Goal: Task Accomplishment & Management: Complete application form

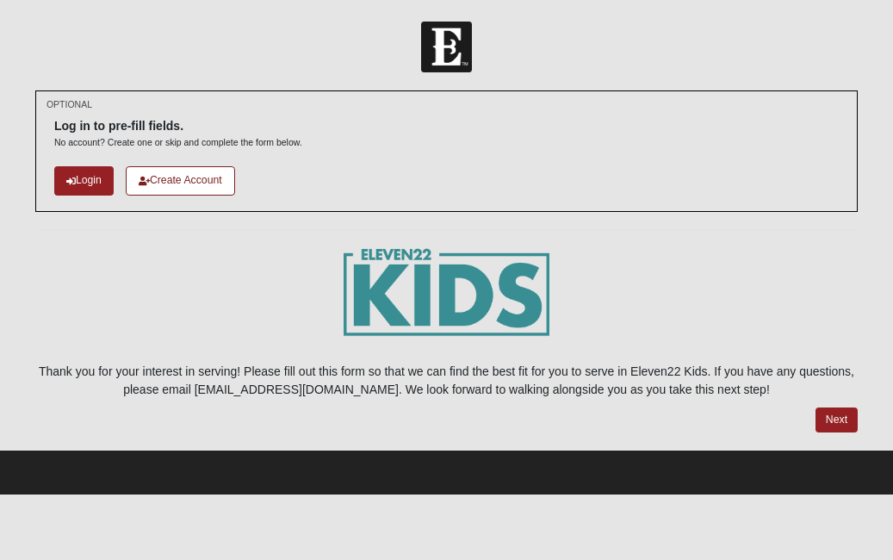
click at [832, 409] on link "Next" at bounding box center [836, 419] width 42 height 25
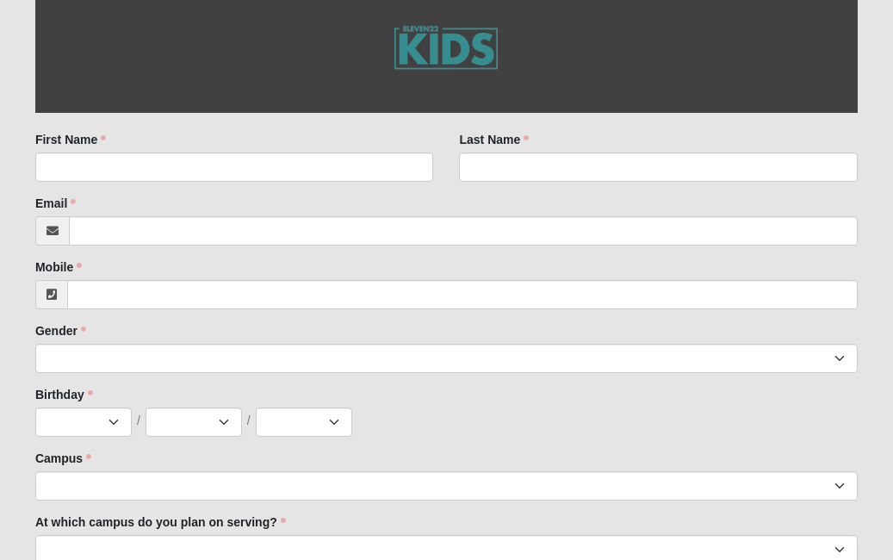
scroll to position [350, 0]
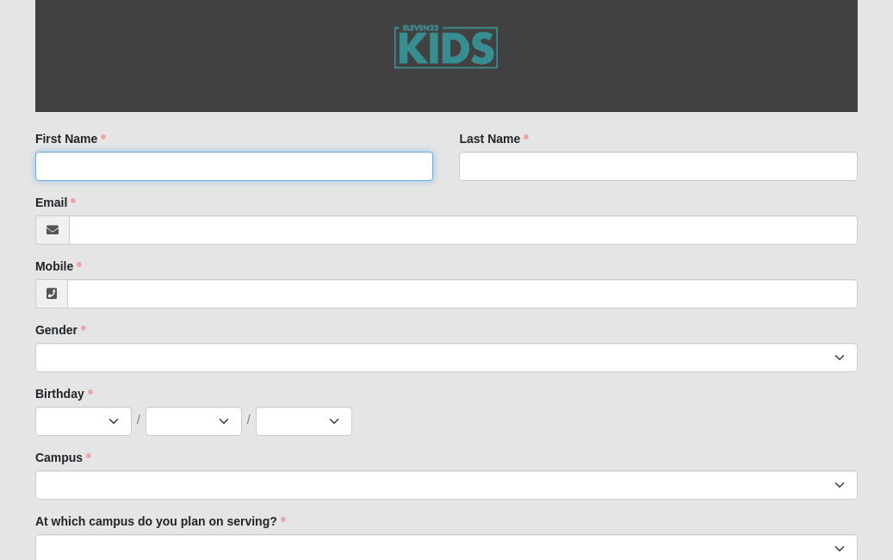
click at [227, 152] on input "First Name" at bounding box center [234, 166] width 399 height 29
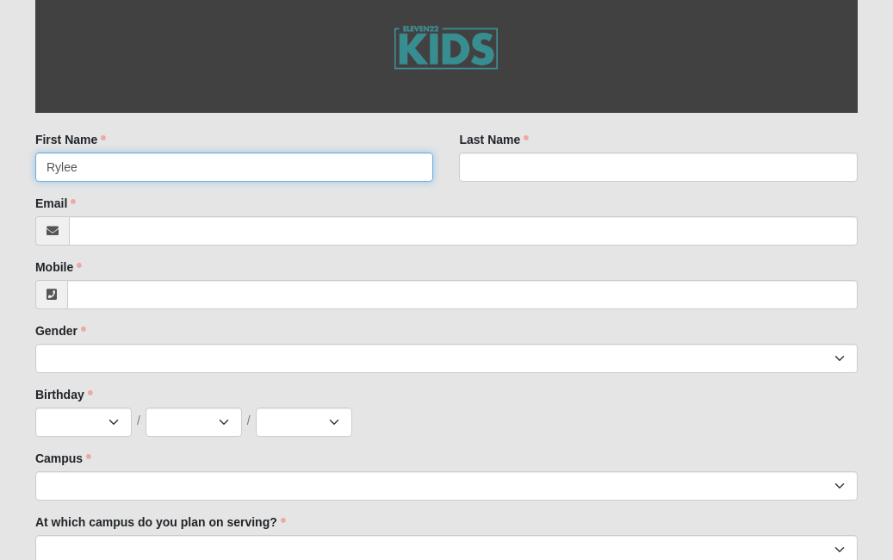
type input "Rylee"
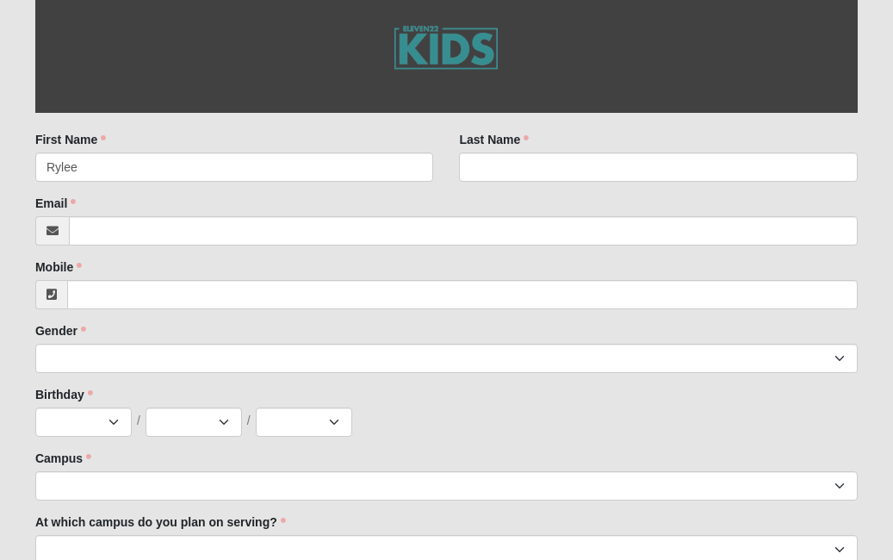
click at [582, 145] on div "Last Name Last Name is required." at bounding box center [658, 156] width 399 height 51
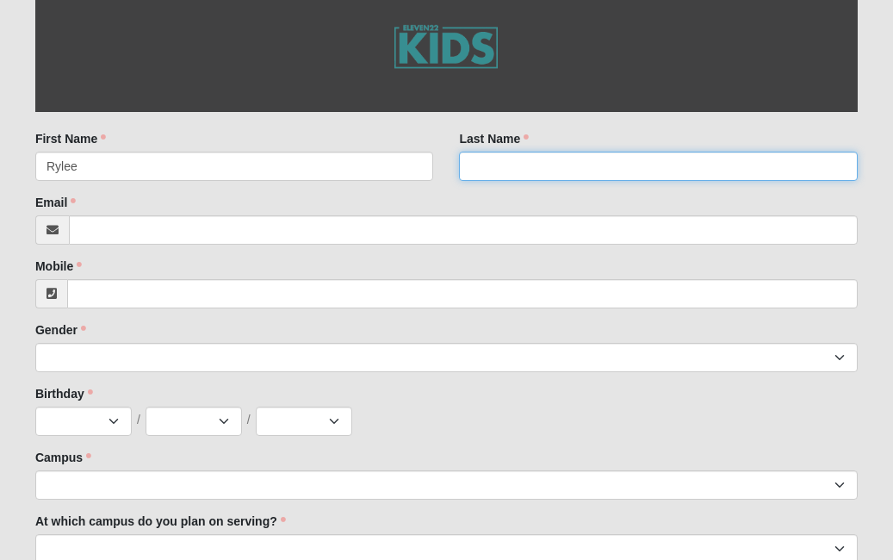
click at [560, 155] on input "Last Name" at bounding box center [658, 166] width 399 height 29
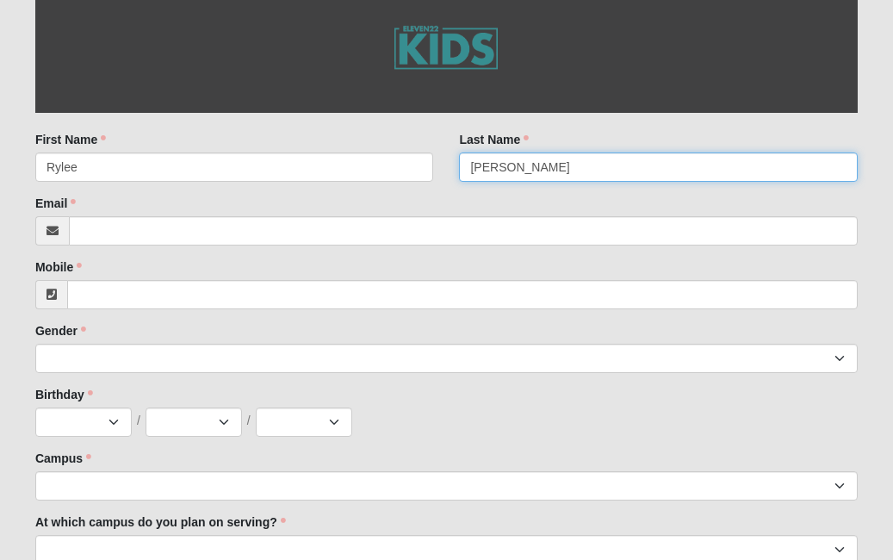
type input "[PERSON_NAME]"
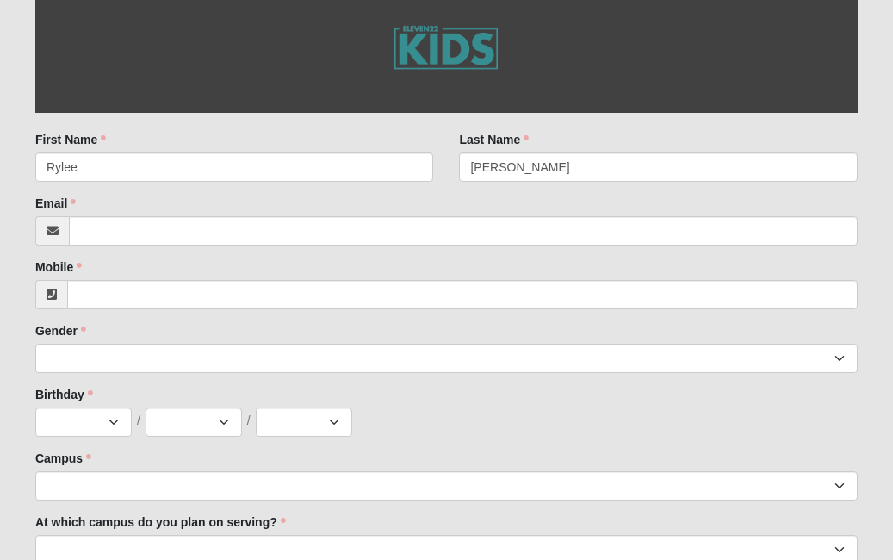
click at [516, 207] on div "Email Email address is not valid Email is required." at bounding box center [446, 220] width 822 height 51
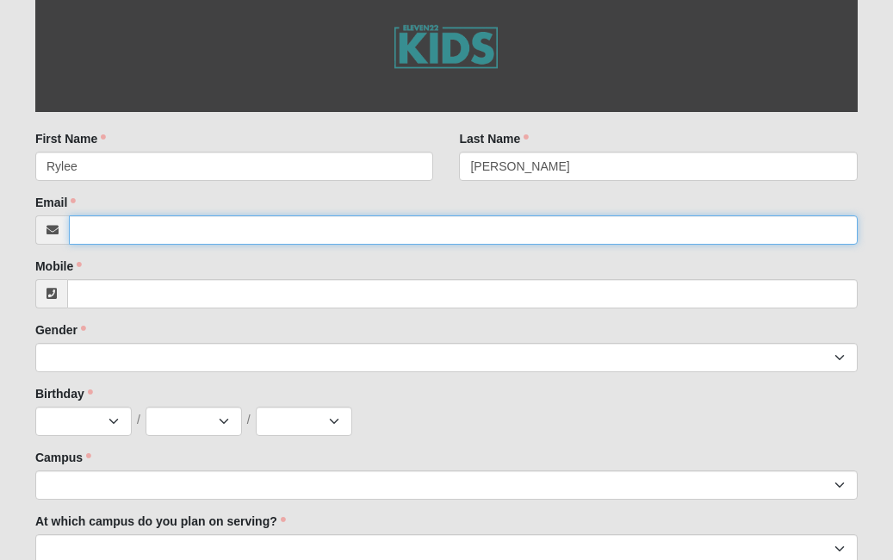
click at [475, 231] on input "Email" at bounding box center [463, 229] width 789 height 29
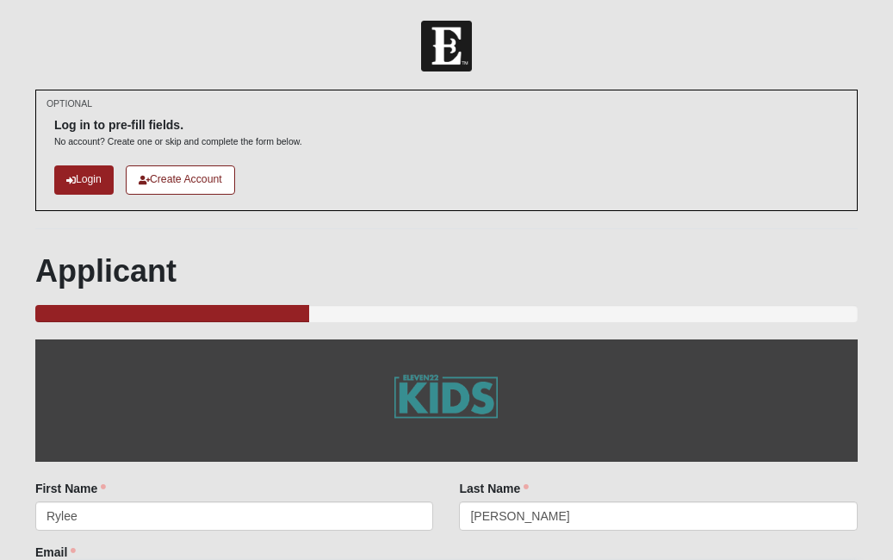
scroll to position [0, 0]
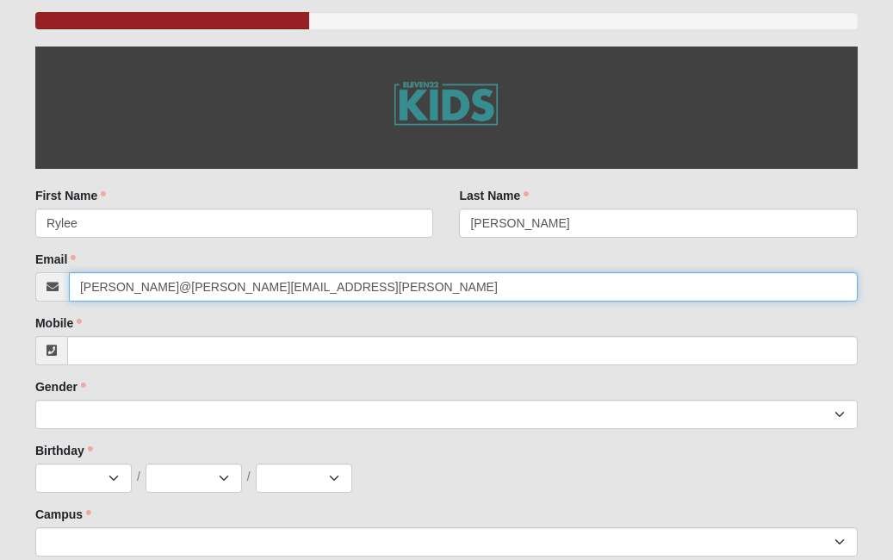
click at [309, 290] on input "brant@kristina@gamil.xom" at bounding box center [463, 286] width 789 height 29
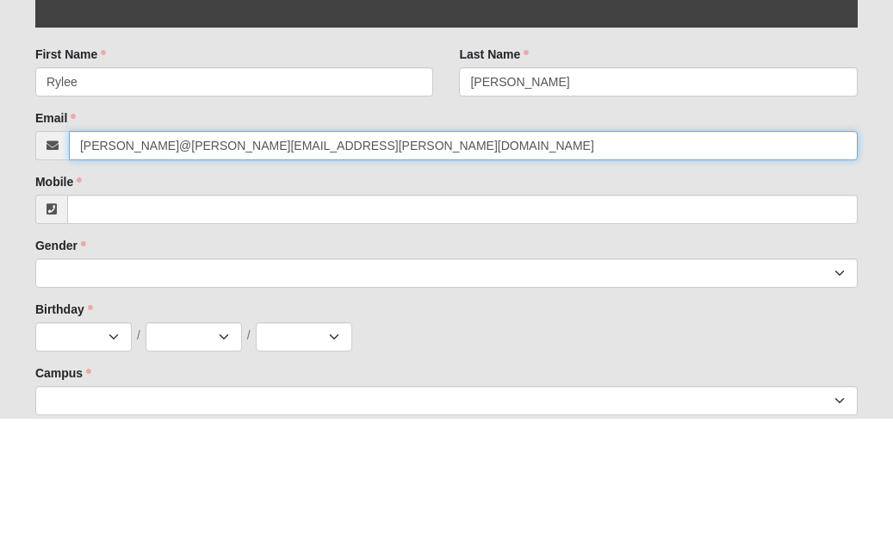
type input "brant@kristina@gamil.com"
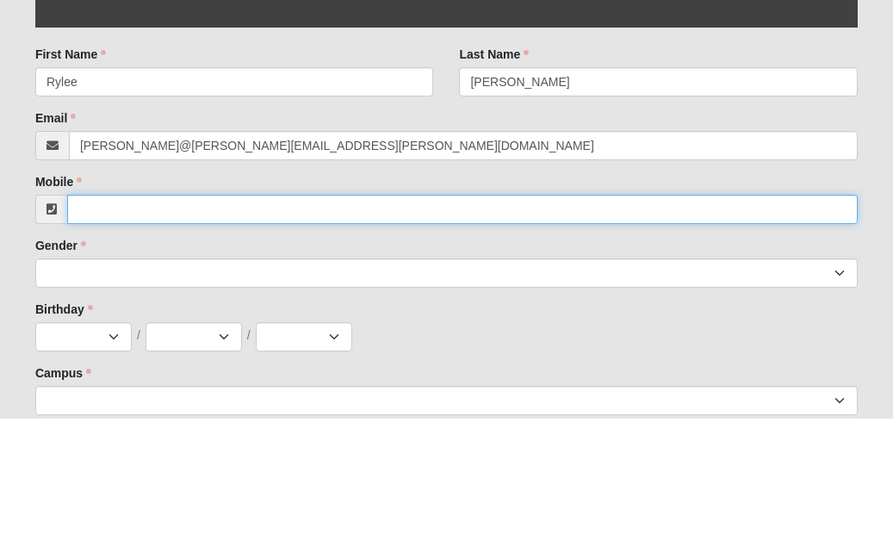
click at [102, 337] on input "Mobile" at bounding box center [462, 351] width 790 height 29
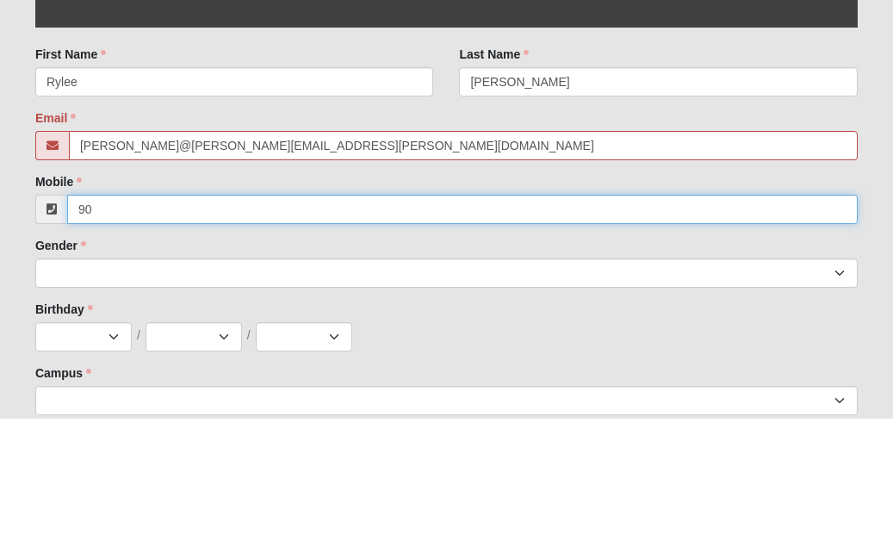
type input "90"
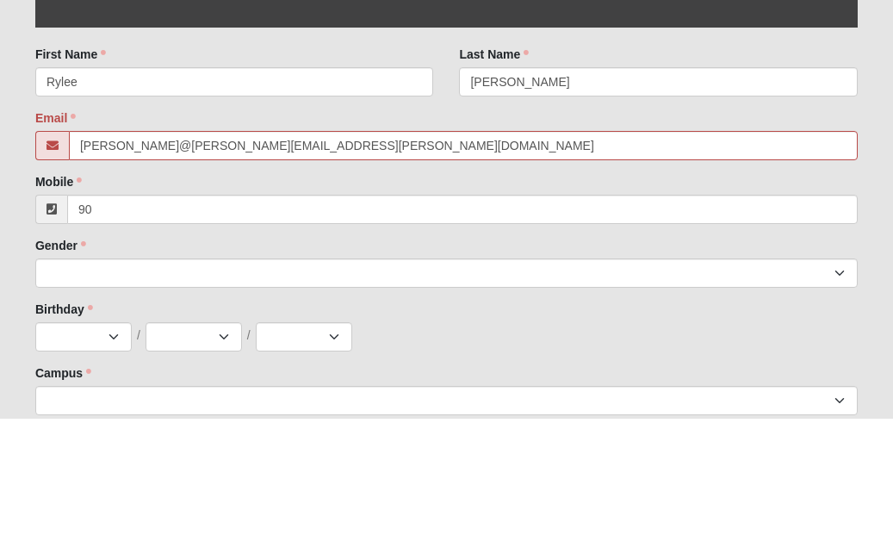
click at [272, 251] on div "Email brant@kristina@gamil.com Email is required." at bounding box center [446, 276] width 822 height 51
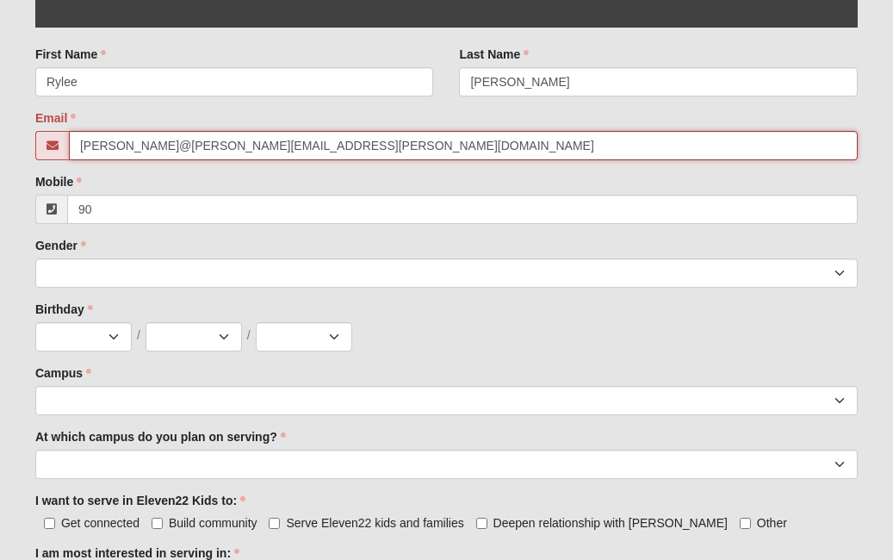
click at [178, 145] on input "brant@kristina@gamil.com" at bounding box center [463, 145] width 789 height 29
click at [125, 135] on input "brant@kristina@gamil.com" at bounding box center [463, 145] width 789 height 29
type input "brant.kristina@gamil.com"
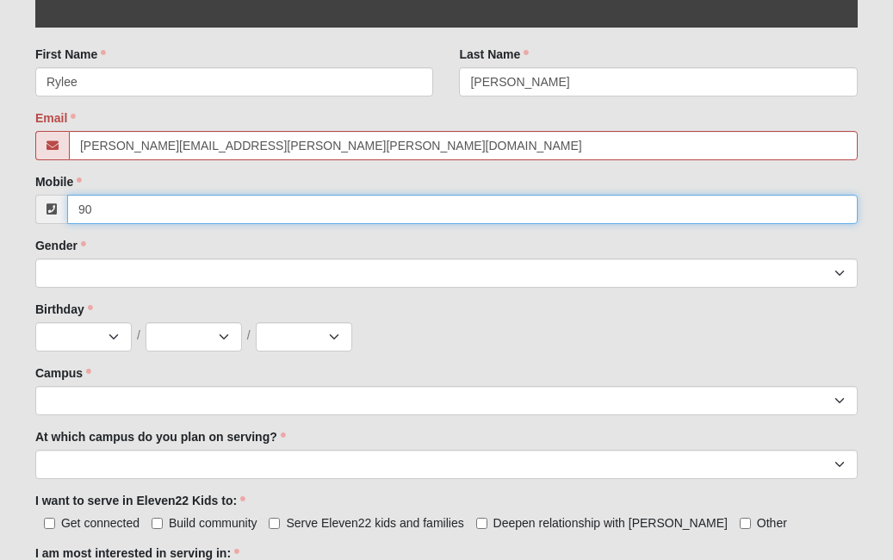
click at [210, 195] on input "90" at bounding box center [462, 209] width 790 height 29
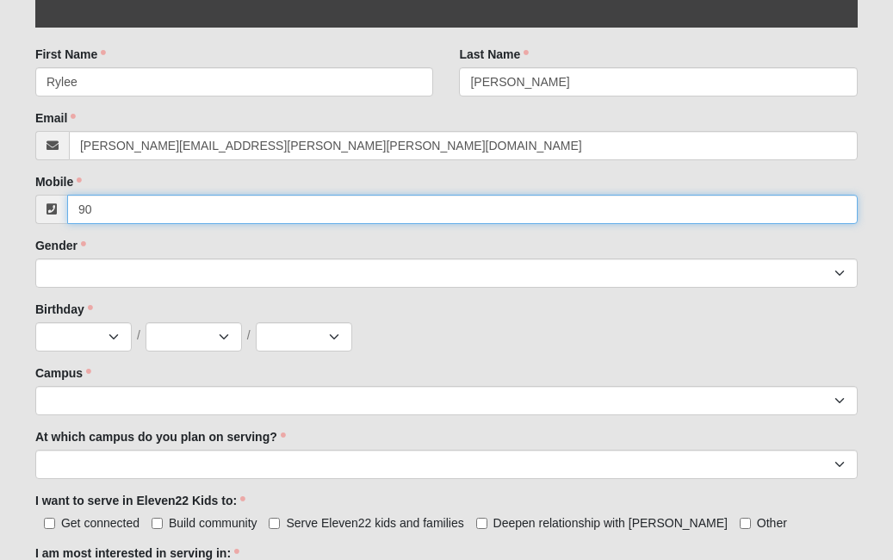
click at [243, 205] on input "90" at bounding box center [462, 209] width 790 height 29
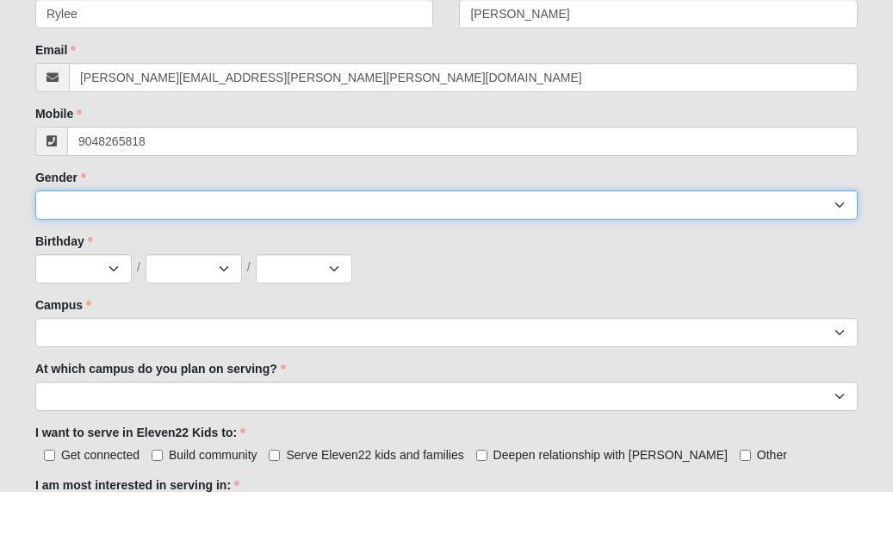
click at [274, 258] on select "[DEMOGRAPHIC_DATA] [DEMOGRAPHIC_DATA]" at bounding box center [446, 272] width 822 height 29
type input "[PHONE_NUMBER]"
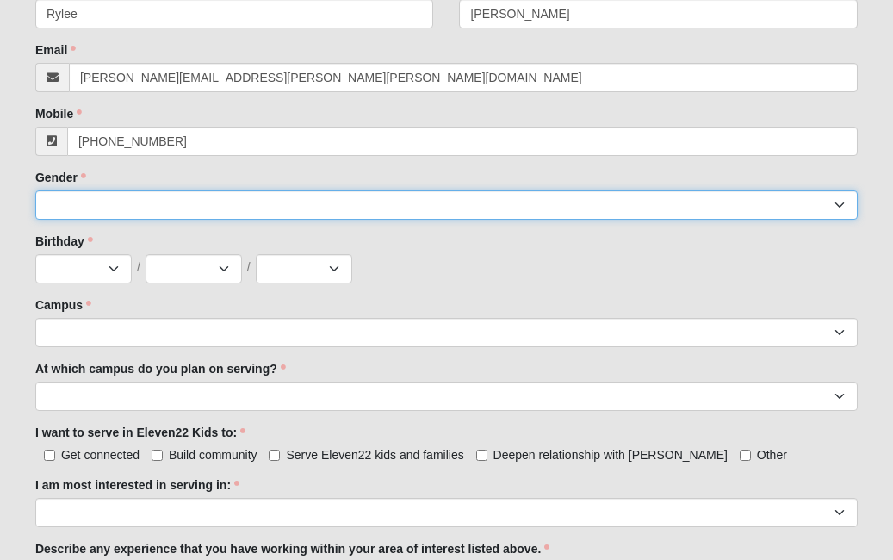
select select "2"
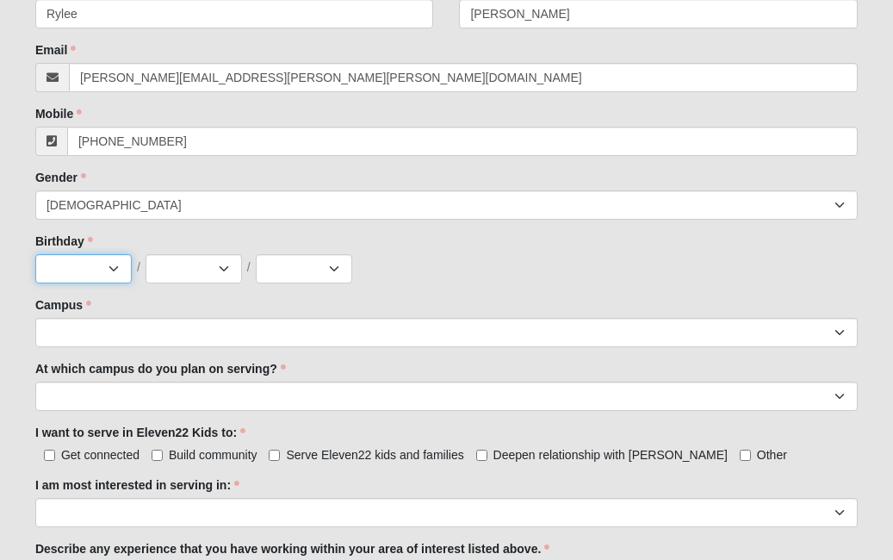
click at [93, 263] on select "Jan Feb Mar Apr May Jun [DATE] Aug Sep Oct Nov Dec" at bounding box center [83, 268] width 96 height 29
click at [105, 267] on select "Jan Feb Mar Apr May Jun [DATE] Aug Sep Oct Nov Dec" at bounding box center [83, 268] width 96 height 29
click at [103, 264] on select "Jan Feb Mar Apr May Jun [DATE] Aug Sep Oct Nov Dec" at bounding box center [83, 268] width 96 height 29
click at [100, 257] on select "Jan Feb Mar Apr May Jun [DATE] Aug Sep Oct Nov Dec" at bounding box center [83, 268] width 96 height 29
select select "2"
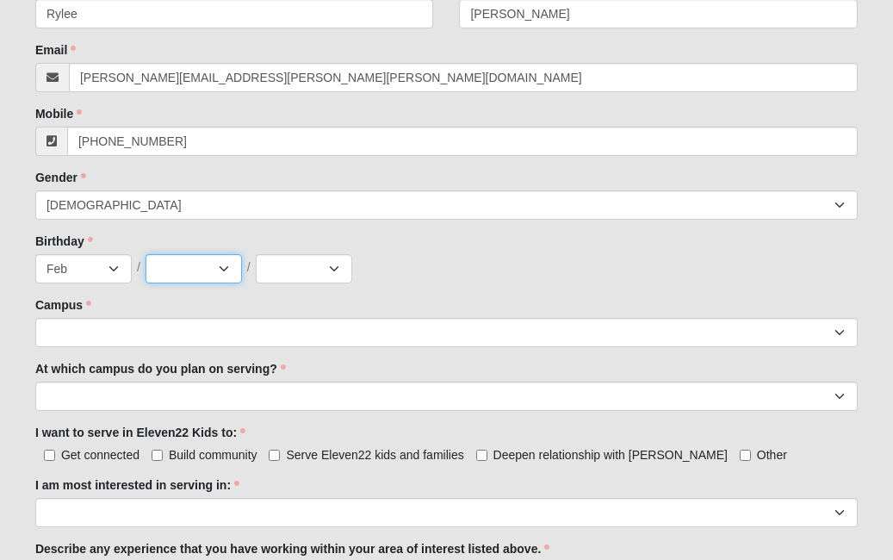
click at [201, 267] on select "1 2 3 4 5 6 7 8 9 10 11 12 13 14 15 16 17 18 19 20 21 22 23 24 25 26 27 28 29 3…" at bounding box center [193, 268] width 96 height 29
click at [200, 265] on select "1 2 3 4 5 6 7 8 9 10 11 12 13 14 15 16 17 18 19 20 21 22 23 24 25 26 27 28 29 3…" at bounding box center [193, 268] width 96 height 29
select select "4"
click at [292, 263] on select "2025 2024 2023 2022 2021 2020 2019 2018 2017 2016 2015 2014 2013 2012 2011 2010…" at bounding box center [304, 268] width 96 height 29
click at [302, 265] on select "2025 2024 2023 2022 2021 2020 2019 2018 2017 2016 2015 2014 2013 2012 2011 2010…" at bounding box center [304, 268] width 96 height 29
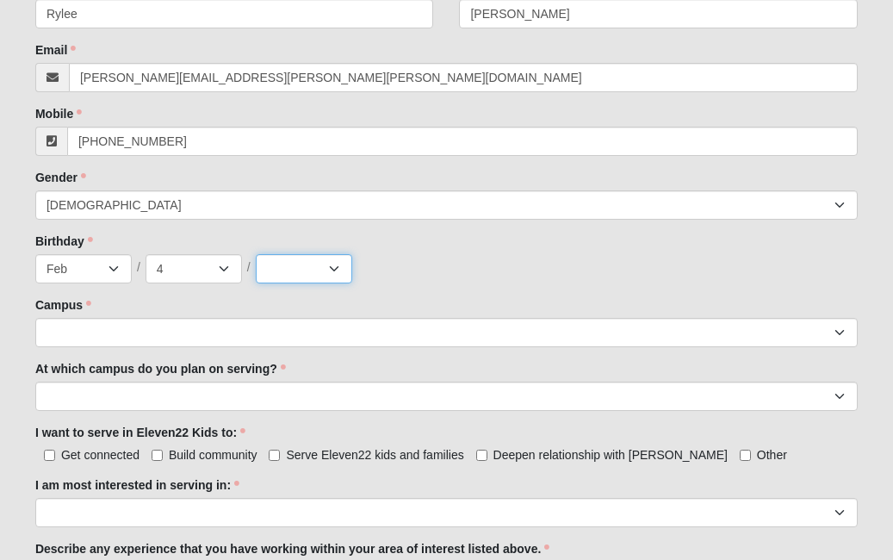
click at [309, 275] on select "2025 2024 2023 2022 2021 2020 2019 2018 2017 2016 2015 2014 2013 2012 2011 2010…" at bounding box center [304, 268] width 96 height 29
click at [311, 256] on select "2025 2024 2023 2022 2021 2020 2019 2018 2017 2016 2015 2014 2013 2012 2011 2010…" at bounding box center [304, 268] width 96 height 29
select select "2014"
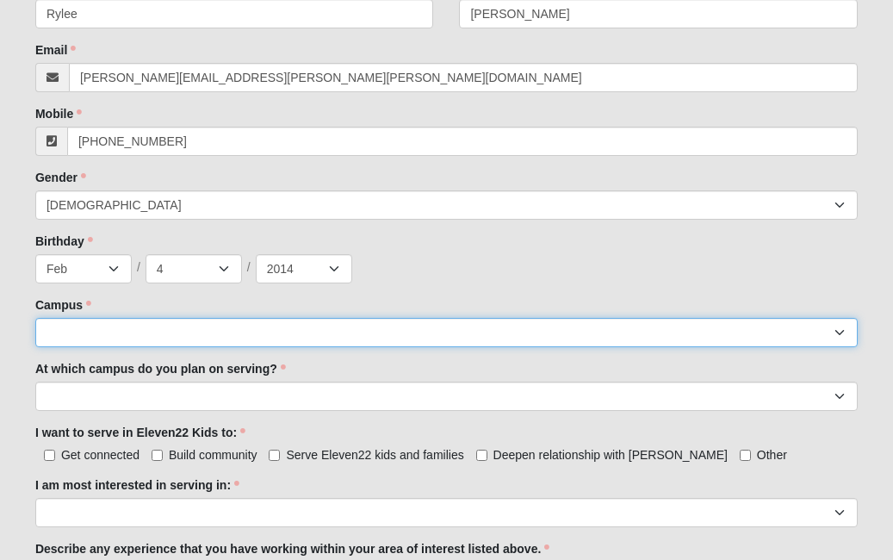
click at [208, 336] on select "Arlington Baymeadows Eleven22 Online [PERSON_NAME][GEOGRAPHIC_DATA] Jesup [GEOG…" at bounding box center [446, 332] width 822 height 29
click at [267, 326] on select "Arlington Baymeadows Eleven22 Online [PERSON_NAME][GEOGRAPHIC_DATA] Jesup [GEOG…" at bounding box center [446, 332] width 822 height 29
select select "3"
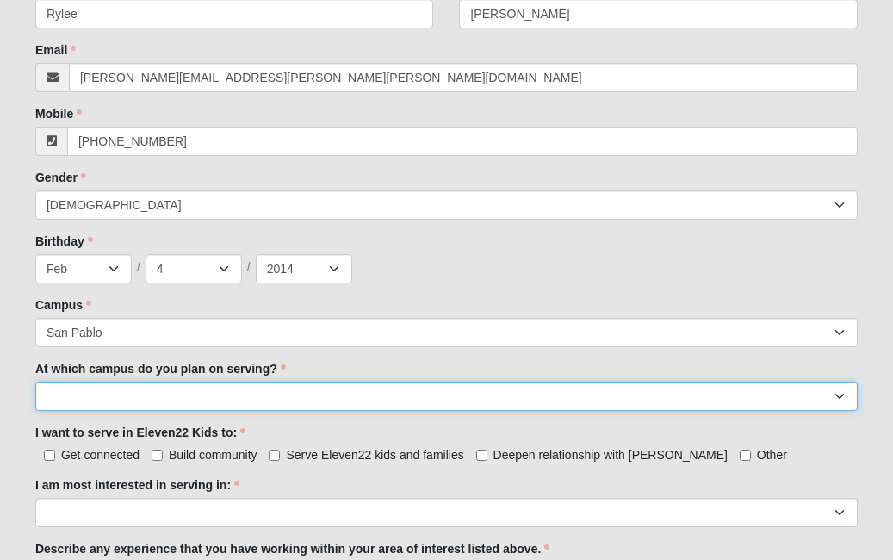
click at [278, 399] on select "[GEOGRAPHIC_DATA] [PERSON_NAME][GEOGRAPHIC_DATA] [GEOGRAPHIC_DATA] [GEOGRAPHIC_…" at bounding box center [446, 395] width 822 height 29
select select "San Pablo"
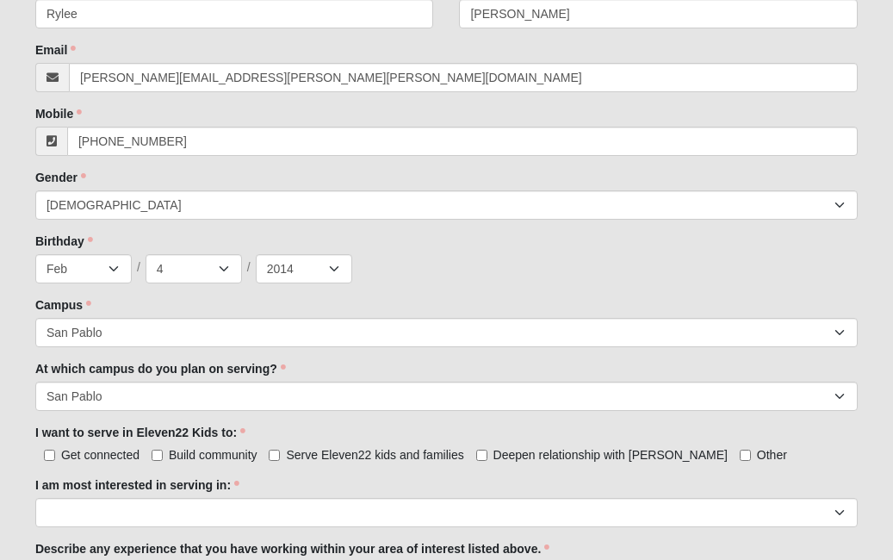
click at [350, 461] on label "Serve Eleven22 kids and families" at bounding box center [366, 454] width 195 height 17
click at [280, 461] on input "Serve Eleven22 kids and families" at bounding box center [274, 454] width 11 height 11
checkbox input "true"
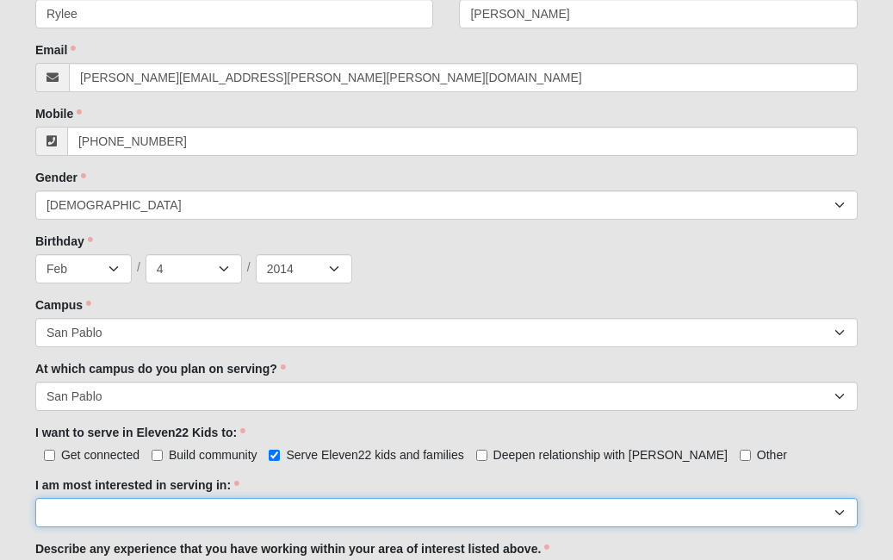
click at [312, 504] on select "Registration Tour Guide Preschool Disciple Group Leader Elementary Disciple Gro…" at bounding box center [446, 512] width 822 height 29
select select "Undecided"
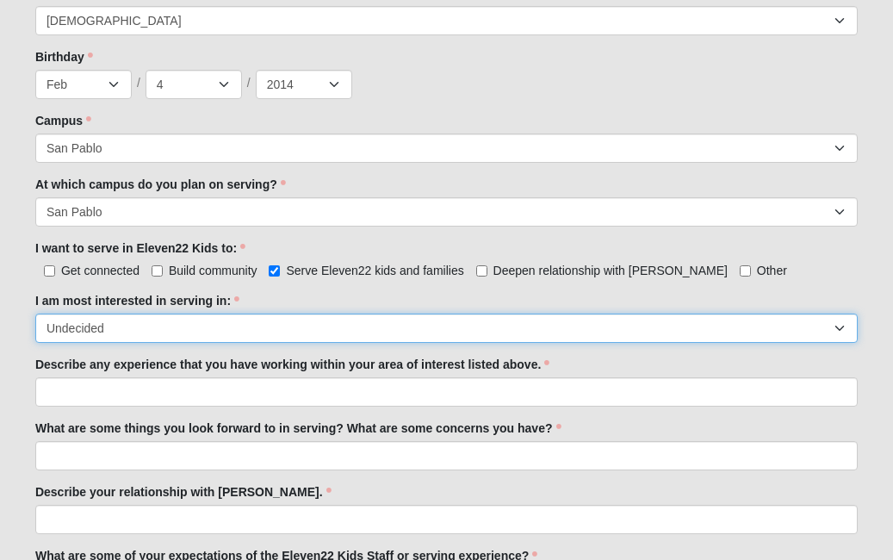
scroll to position [694, 0]
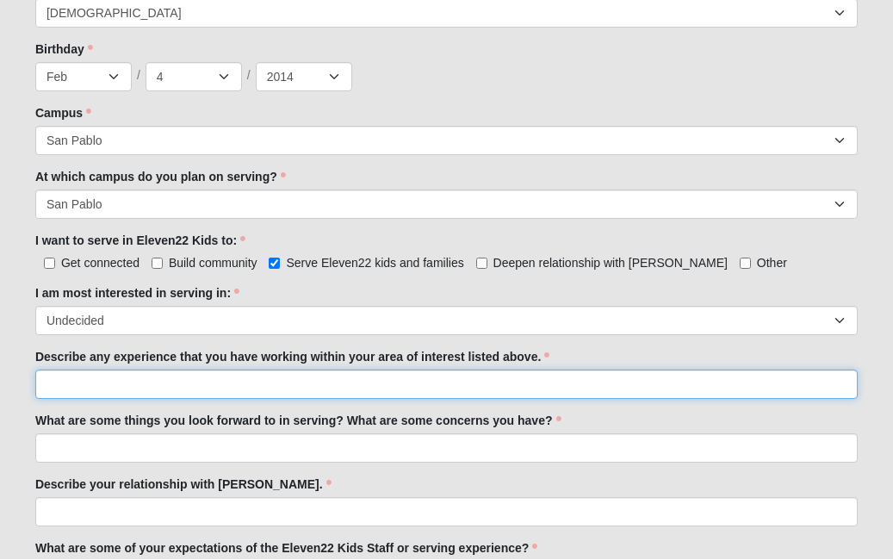
click at [603, 372] on input "Describe any experience that you have working within your area of interest list…" at bounding box center [446, 384] width 822 height 29
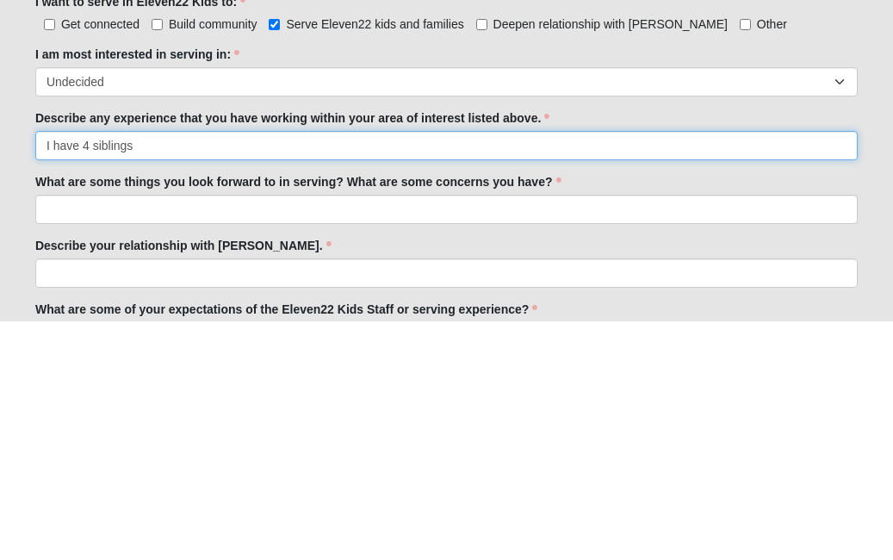
type input "I have 4 siblings"
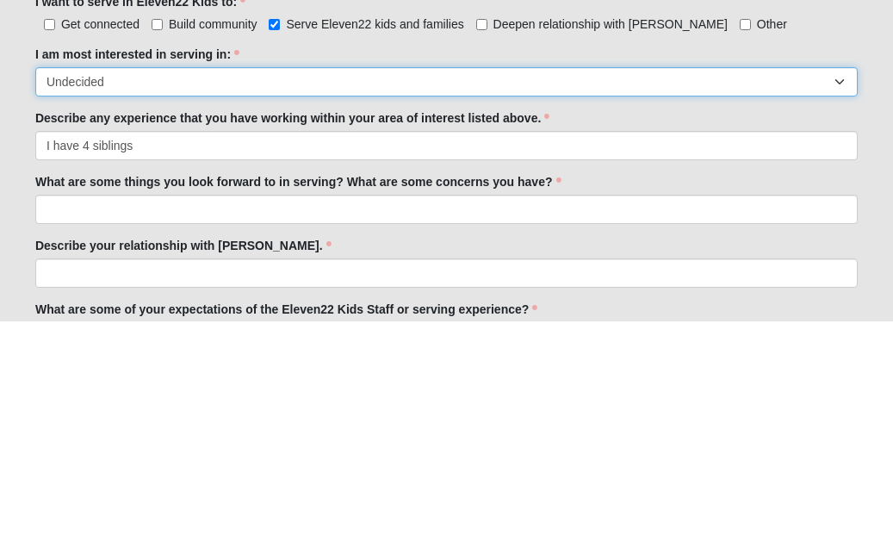
click at [282, 306] on select "Registration Tour Guide Preschool Disciple Group Leader Elementary Disciple Gro…" at bounding box center [446, 320] width 822 height 29
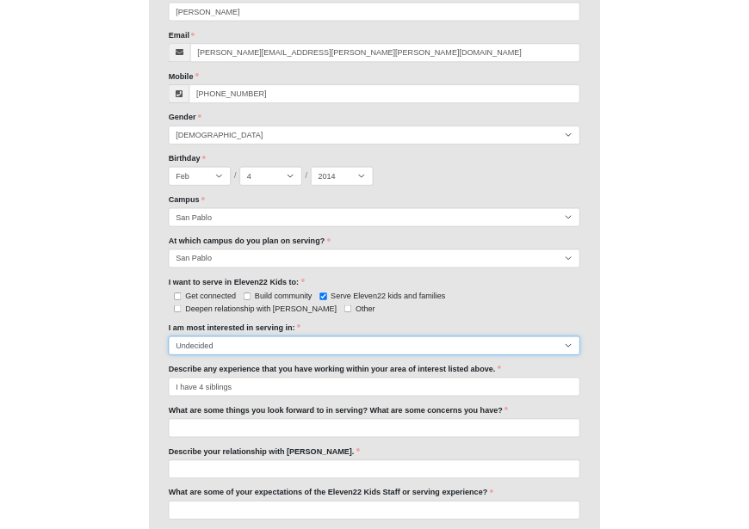
scroll to position [943, 0]
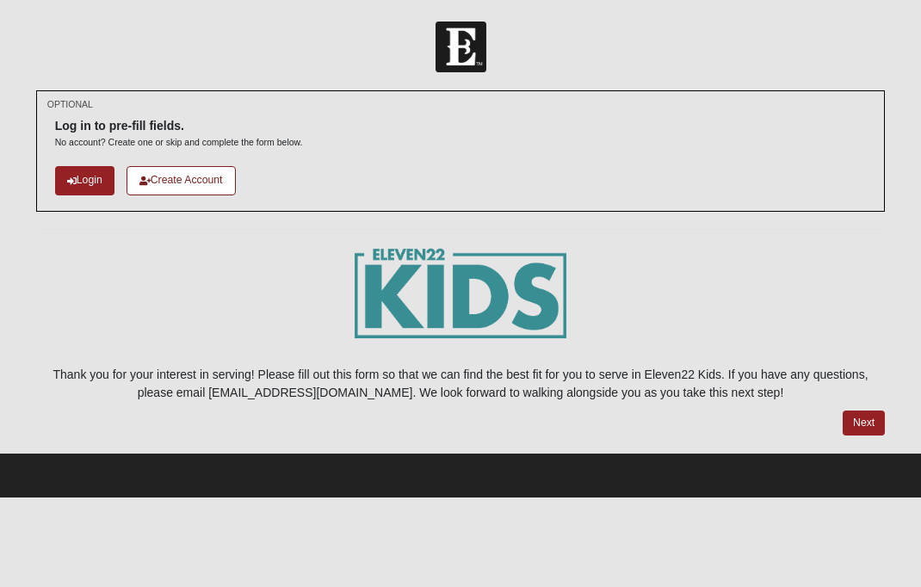
click at [870, 417] on link "Next" at bounding box center [864, 423] width 42 height 25
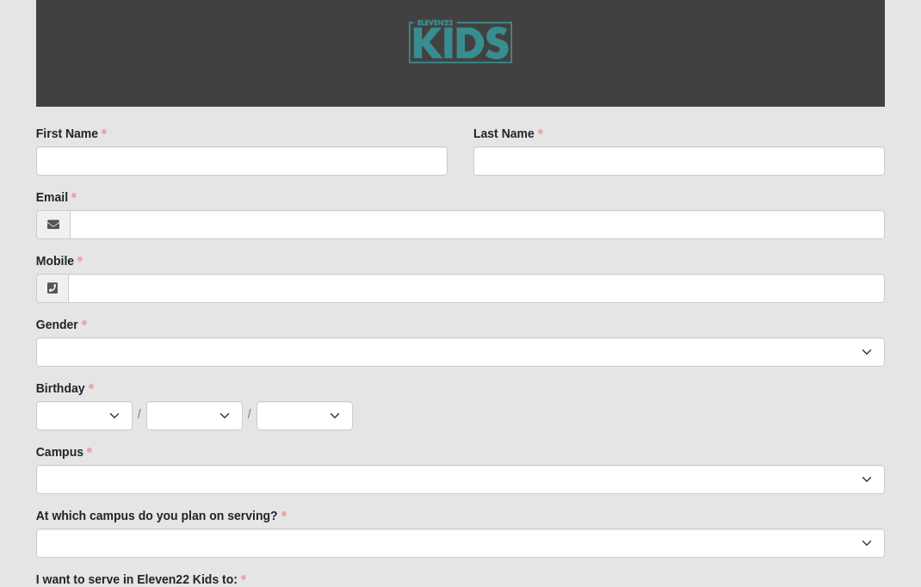
scroll to position [359, 0]
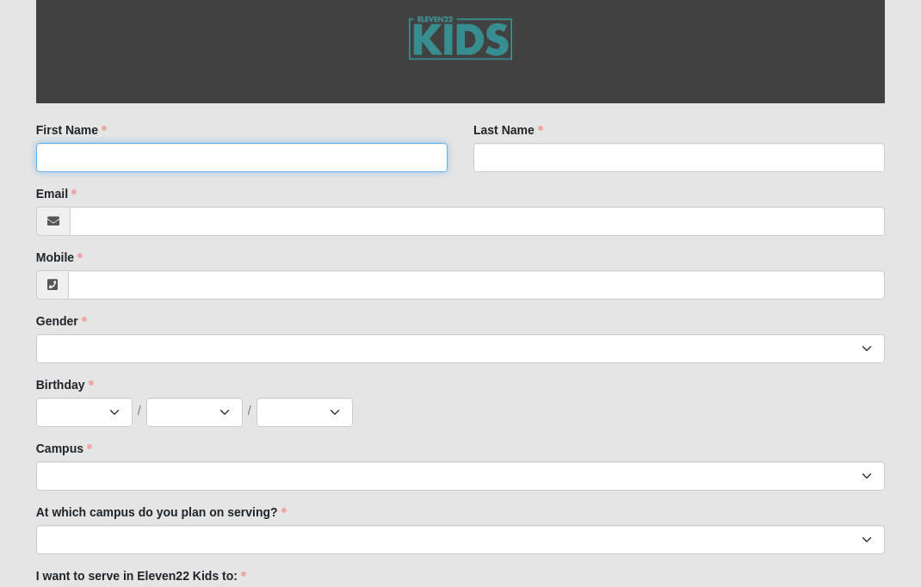
click at [304, 150] on input "First Name" at bounding box center [241, 157] width 411 height 29
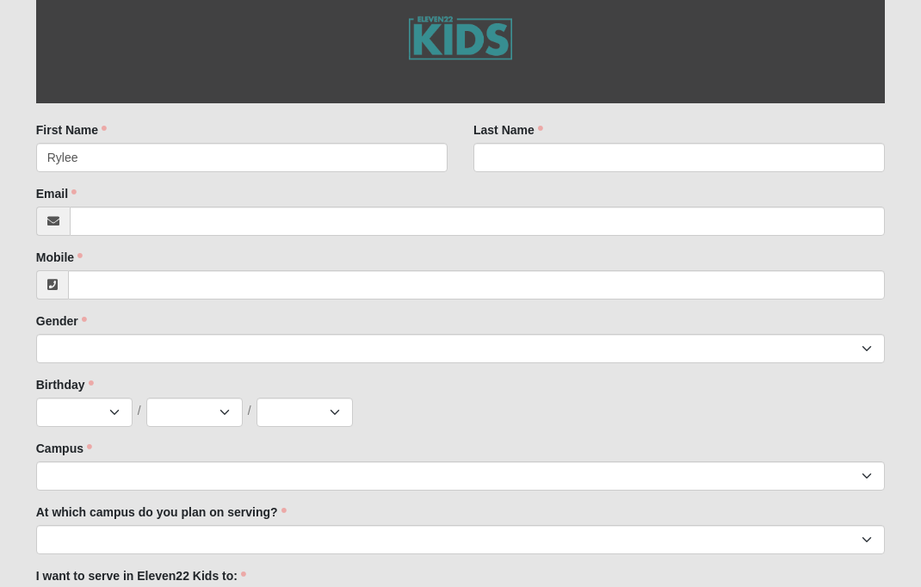
type input "Rylee"
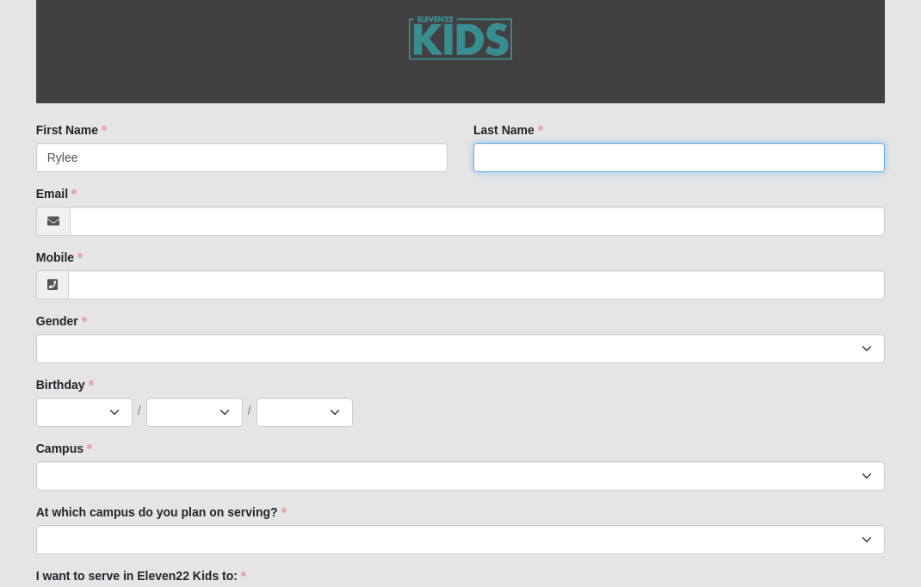
click at [576, 160] on input "Last Name" at bounding box center [678, 157] width 411 height 29
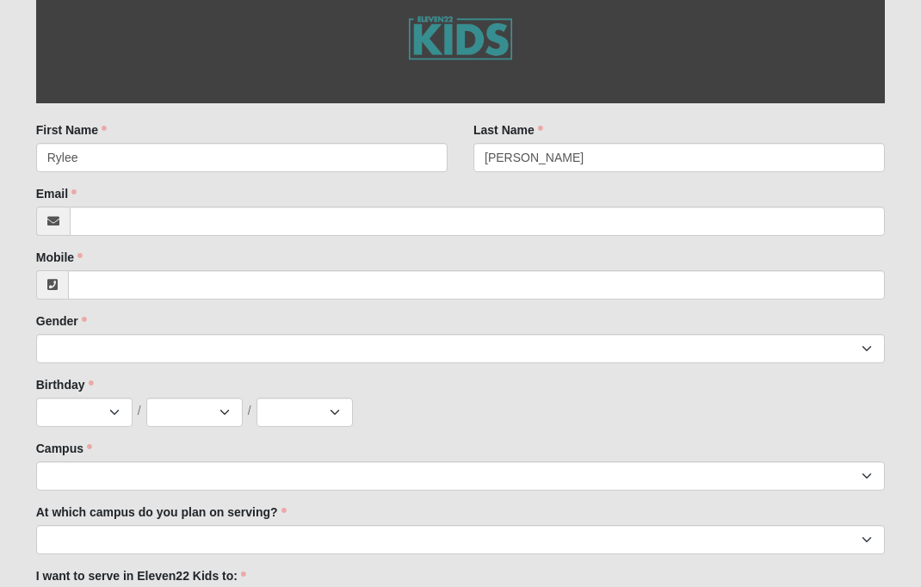
type input "[PERSON_NAME]"
click at [702, 199] on div "Email Email address is not valid Email is required." at bounding box center [461, 210] width 850 height 51
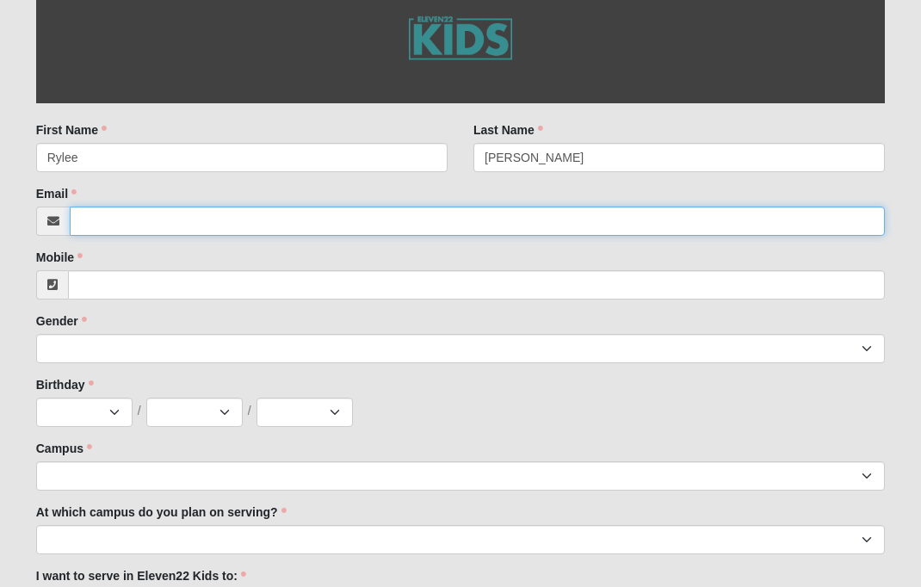
click at [102, 221] on input "Email" at bounding box center [478, 221] width 816 height 29
click at [96, 232] on input "Email" at bounding box center [478, 221] width 816 height 29
click at [161, 217] on input "[PERSON_NAME]@[PERSON_NAME][EMAIL_ADDRESS][DOMAIN_NAME]" at bounding box center [478, 221] width 816 height 29
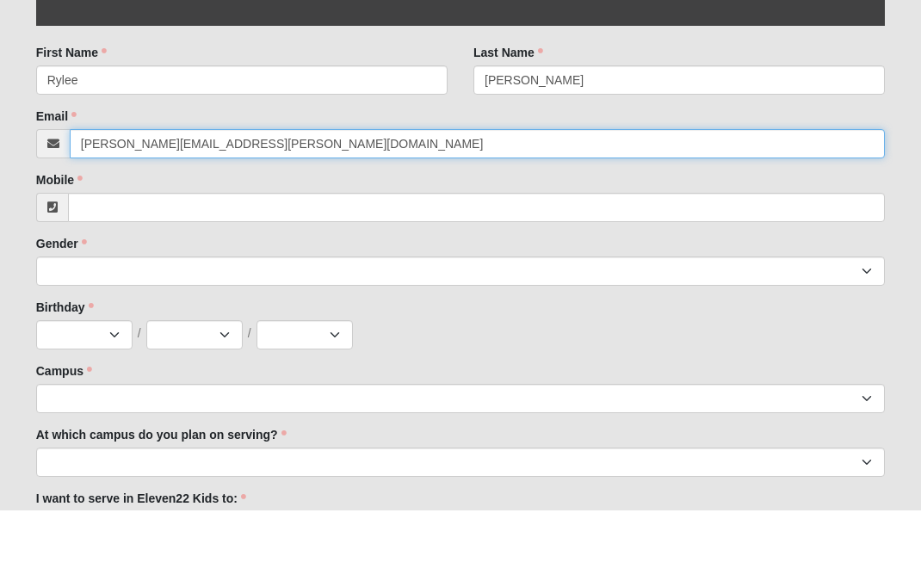
type input "[PERSON_NAME][EMAIL_ADDRESS][PERSON_NAME][DOMAIN_NAME]"
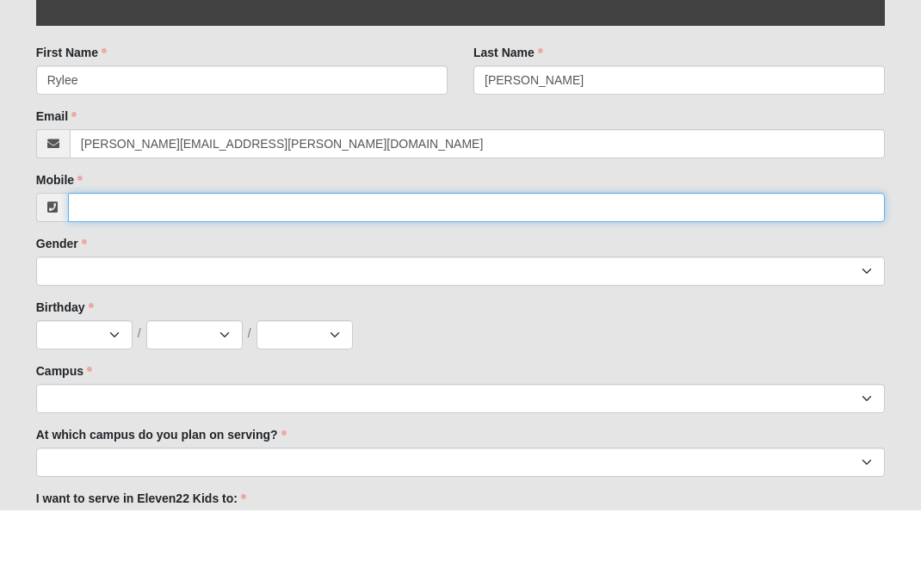
click at [294, 270] on input "Mobile" at bounding box center [477, 284] width 818 height 29
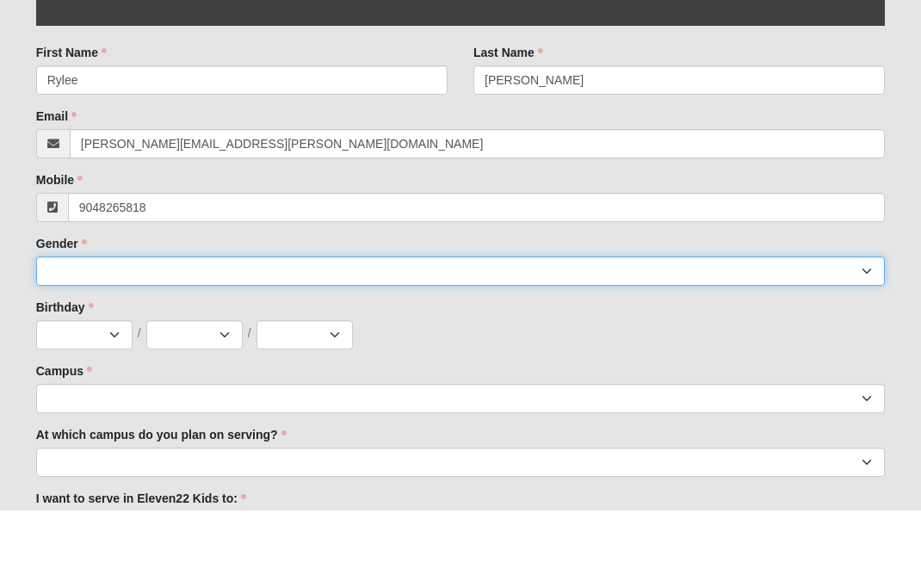
click at [255, 334] on select "[DEMOGRAPHIC_DATA] [DEMOGRAPHIC_DATA]" at bounding box center [461, 348] width 850 height 29
type input "[PHONE_NUMBER]"
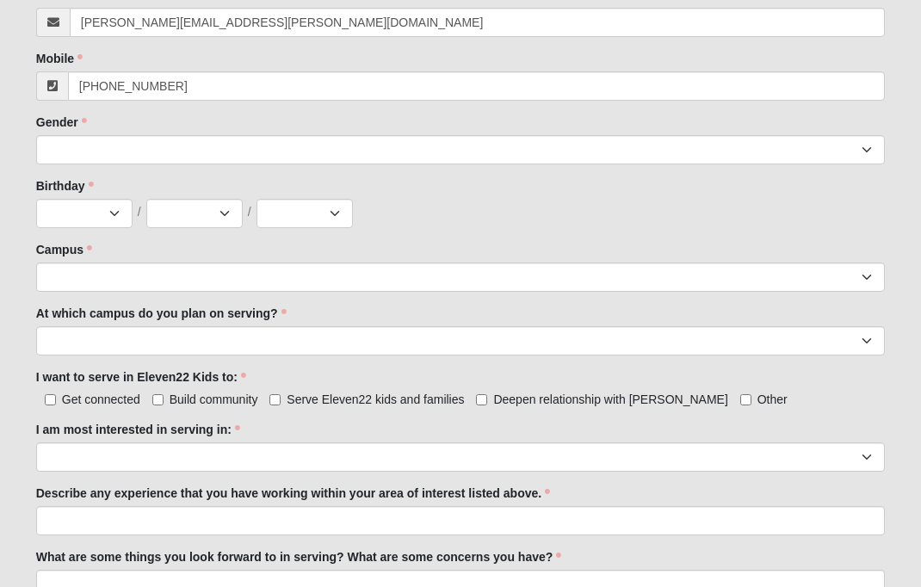
click at [77, 129] on label "Gender" at bounding box center [61, 122] width 51 height 17
click at [77, 135] on select "[DEMOGRAPHIC_DATA] [DEMOGRAPHIC_DATA]" at bounding box center [461, 149] width 850 height 29
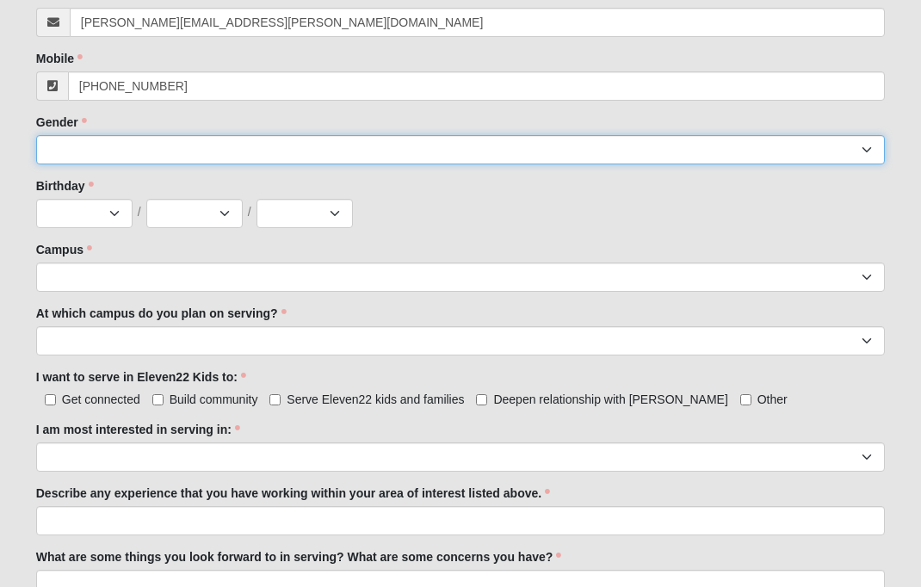
click at [516, 135] on select "[DEMOGRAPHIC_DATA] [DEMOGRAPHIC_DATA]" at bounding box center [461, 149] width 850 height 29
select select "2"
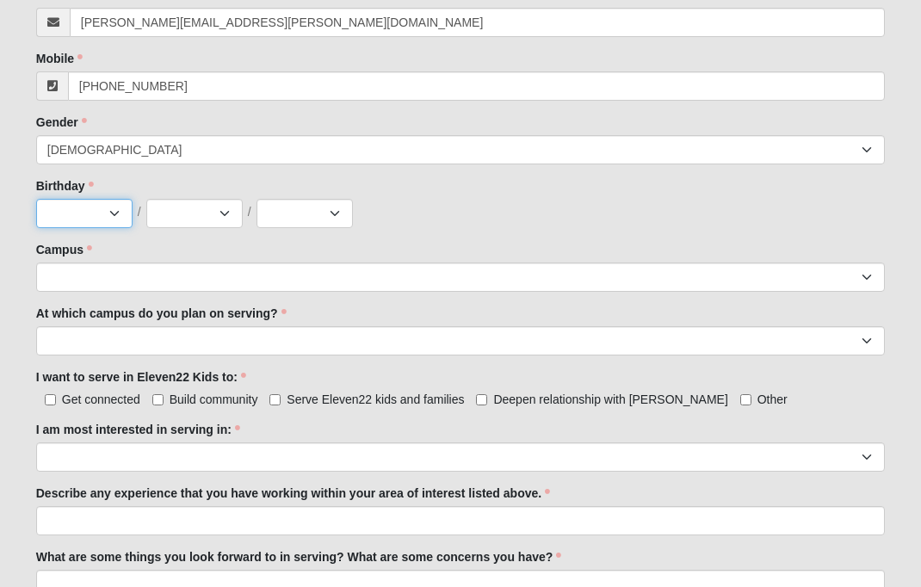
click at [98, 199] on select "Jan Feb Mar Apr May Jun [DATE] Aug Sep Oct Nov Dec" at bounding box center [84, 213] width 96 height 29
click at [113, 214] on select "Jan Feb Mar Apr May Jun [DATE] Aug Sep Oct Nov Dec" at bounding box center [84, 213] width 96 height 29
click at [126, 210] on select "Jan Feb Mar Apr May Jun [DATE] Aug Sep Oct Nov Dec" at bounding box center [84, 213] width 96 height 29
select select "2"
click at [194, 210] on select "1 2 3 4 5 6 7 8 9 10 11 12 13 14 15 16 17 18 19 20 21 22 23 24 25 26 27 28 29 3…" at bounding box center [194, 213] width 96 height 29
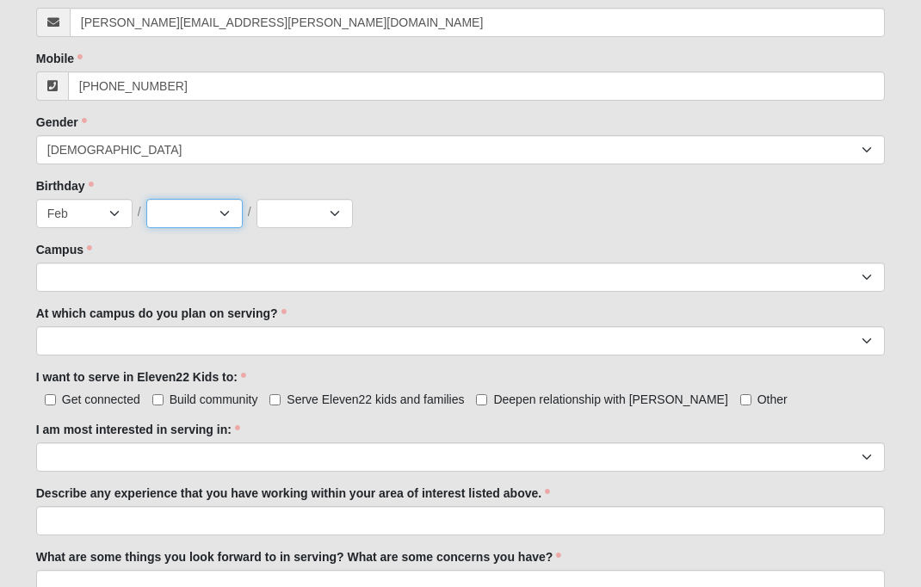
click at [213, 206] on select "1 2 3 4 5 6 7 8 9 10 11 12 13 14 15 16 17 18 19 20 21 22 23 24 25 26 27 28 29 3…" at bounding box center [194, 213] width 96 height 29
select select "4"
click at [305, 217] on select "2025 2024 2023 2022 2021 2020 2019 2018 2017 2016 2015 2014 2013 2012 2011 2010…" at bounding box center [305, 213] width 96 height 29
click at [331, 221] on select "2025 2024 2023 2022 2021 2020 2019 2018 2017 2016 2015 2014 2013 2012 2011 2010…" at bounding box center [305, 213] width 96 height 29
select select "2014"
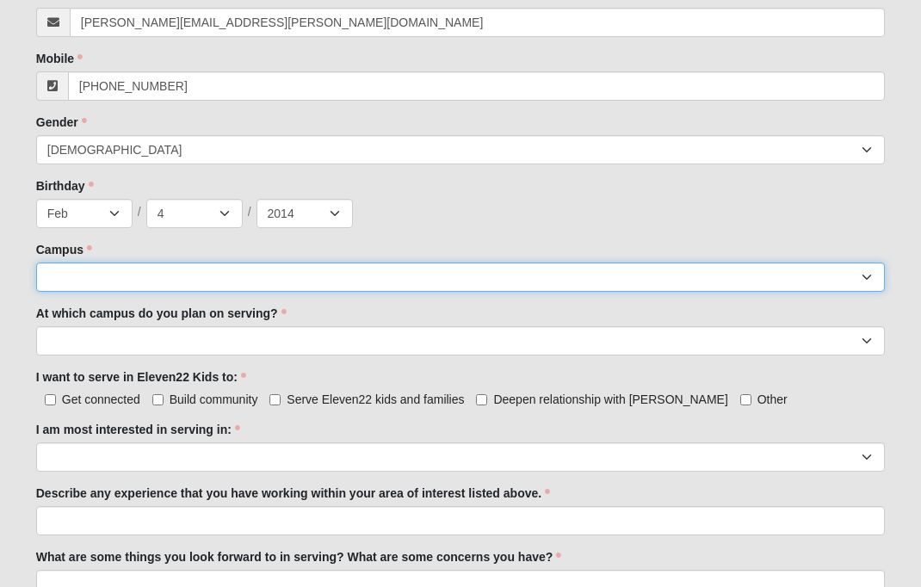
click at [337, 268] on select "Arlington Baymeadows Eleven22 Online [PERSON_NAME][GEOGRAPHIC_DATA] Jesup [GEOG…" at bounding box center [461, 277] width 850 height 29
click at [528, 263] on select "Arlington Baymeadows Eleven22 Online [PERSON_NAME][GEOGRAPHIC_DATA] Jesup [GEOG…" at bounding box center [461, 277] width 850 height 29
select select "3"
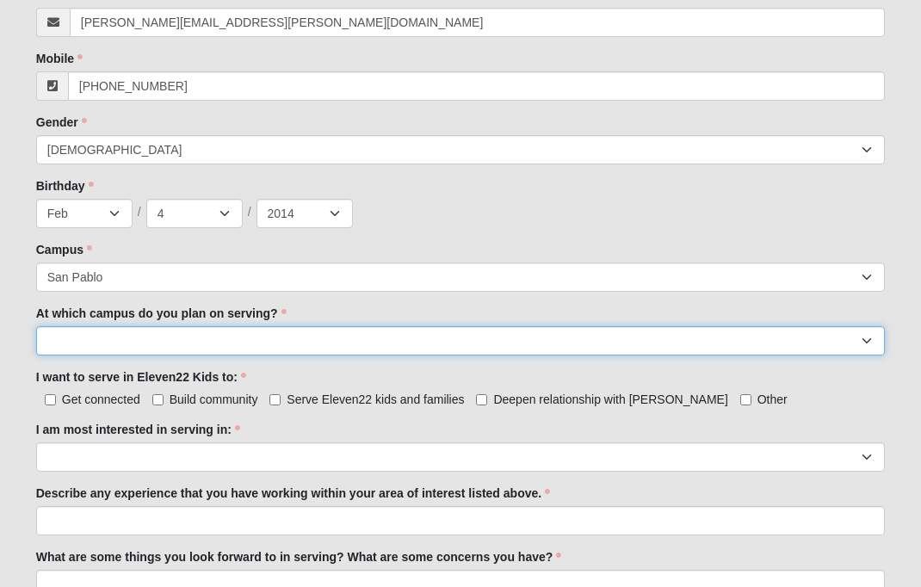
click at [416, 331] on select "[GEOGRAPHIC_DATA] [PERSON_NAME][GEOGRAPHIC_DATA] [GEOGRAPHIC_DATA] [GEOGRAPHIC_…" at bounding box center [461, 340] width 850 height 29
click at [436, 344] on select "[GEOGRAPHIC_DATA] [PERSON_NAME][GEOGRAPHIC_DATA] [GEOGRAPHIC_DATA] [GEOGRAPHIC_…" at bounding box center [461, 340] width 850 height 29
select select "San Pablo"
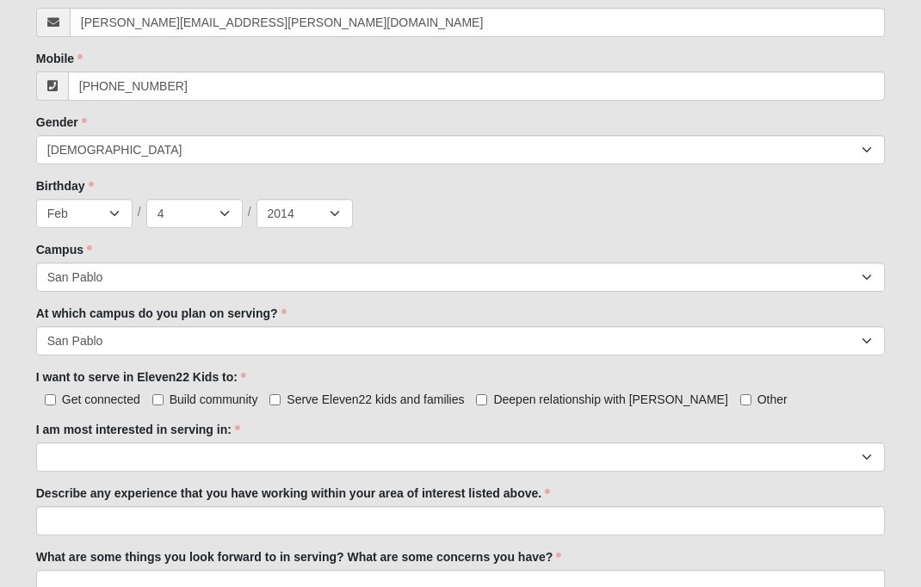
click at [263, 382] on div "I want to serve in Eleven22 Kids to: Get connected Build community Serve Eleven…" at bounding box center [461, 388] width 850 height 40
click at [302, 393] on span "Serve Eleven22 kids and families" at bounding box center [375, 400] width 177 height 14
click at [281, 394] on input "Serve Eleven22 kids and families" at bounding box center [274, 399] width 11 height 11
checkbox input "true"
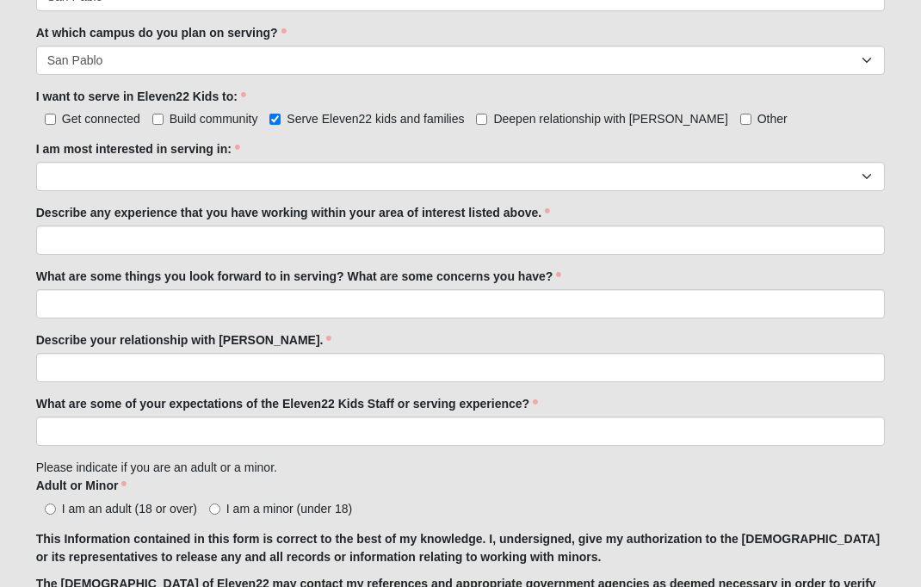
scroll to position [862, 0]
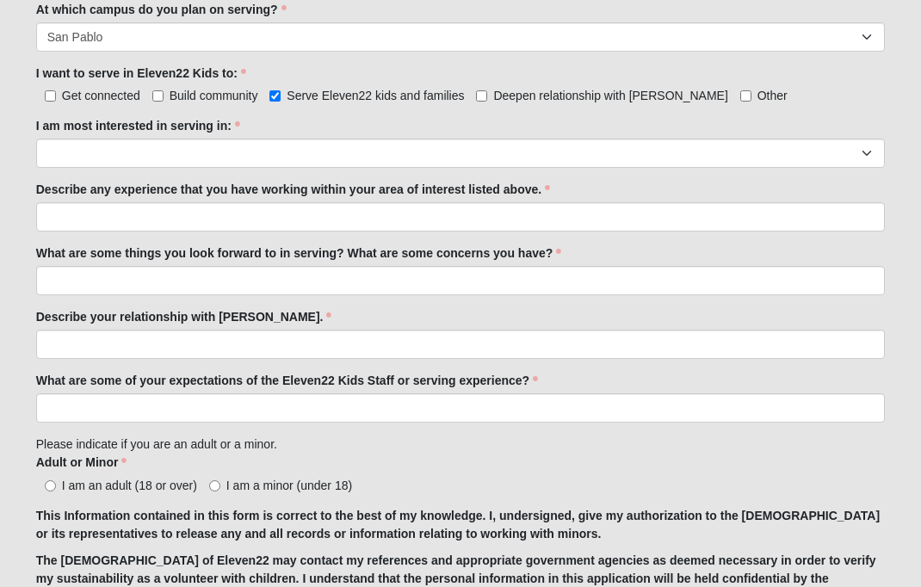
click at [226, 479] on span "I am a minor (under 18)" at bounding box center [289, 486] width 126 height 14
click at [220, 480] on input "I am a minor (under 18)" at bounding box center [214, 485] width 11 height 11
radio input "true"
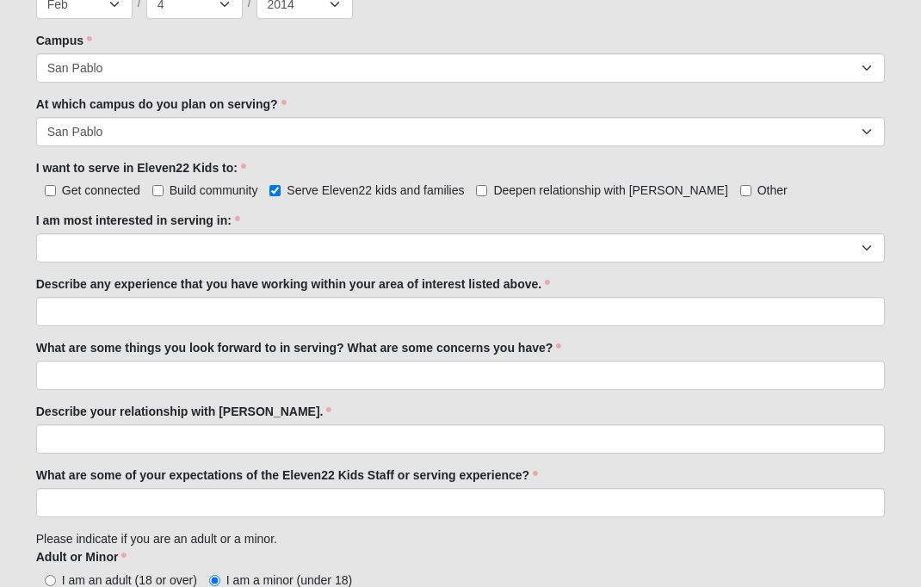
scroll to position [764, 0]
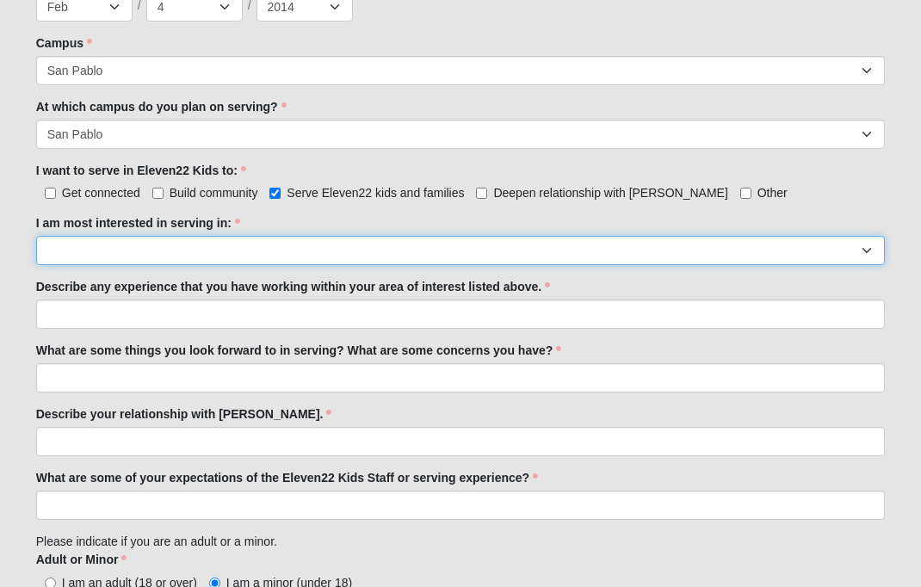
click at [351, 238] on select "Registration Tour Guide Preschool Disciple Group Leader Elementary Disciple Gro…" at bounding box center [461, 250] width 850 height 29
select select "Classroom Buddy"
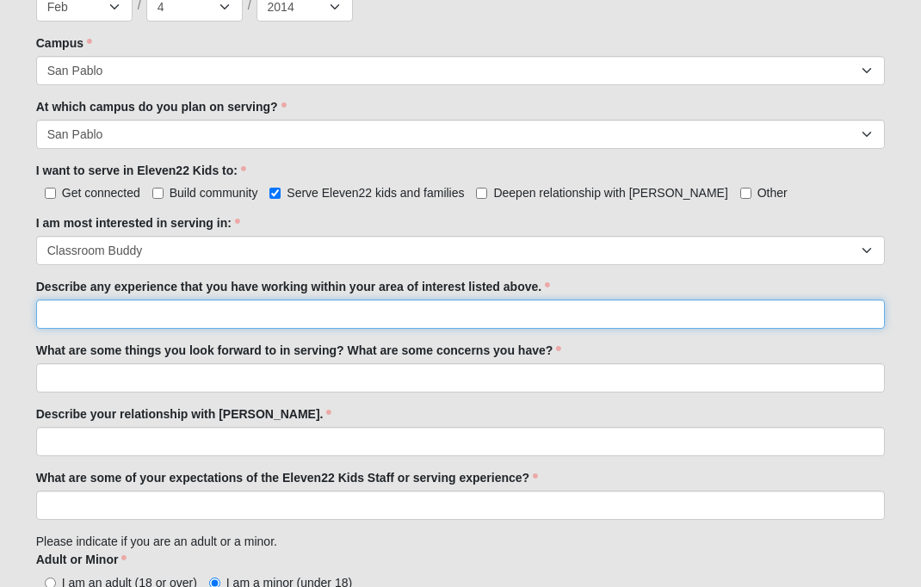
click at [466, 311] on input "Describe any experience that you have working within your area of interest list…" at bounding box center [461, 314] width 850 height 29
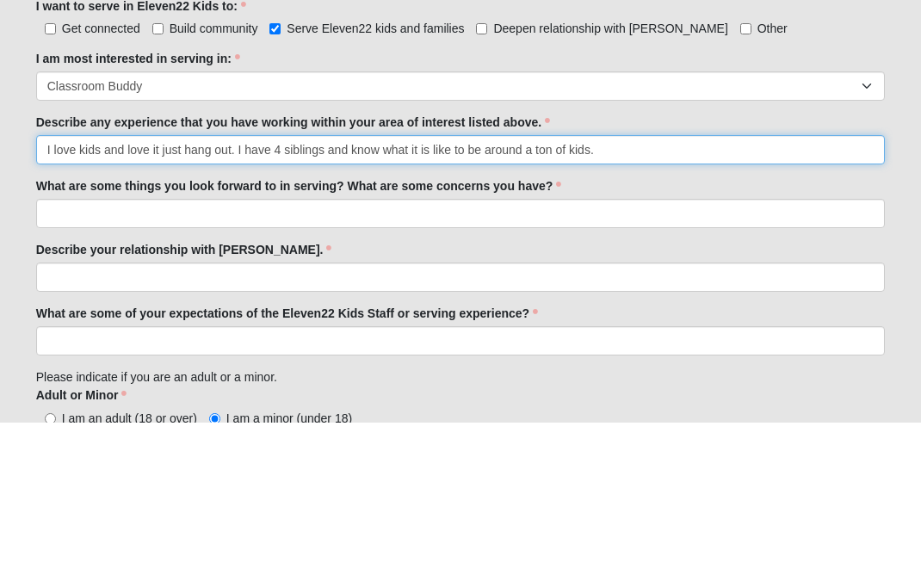
type input "I love kids and love it just hang out. I have 4 siblings and know what it is li…"
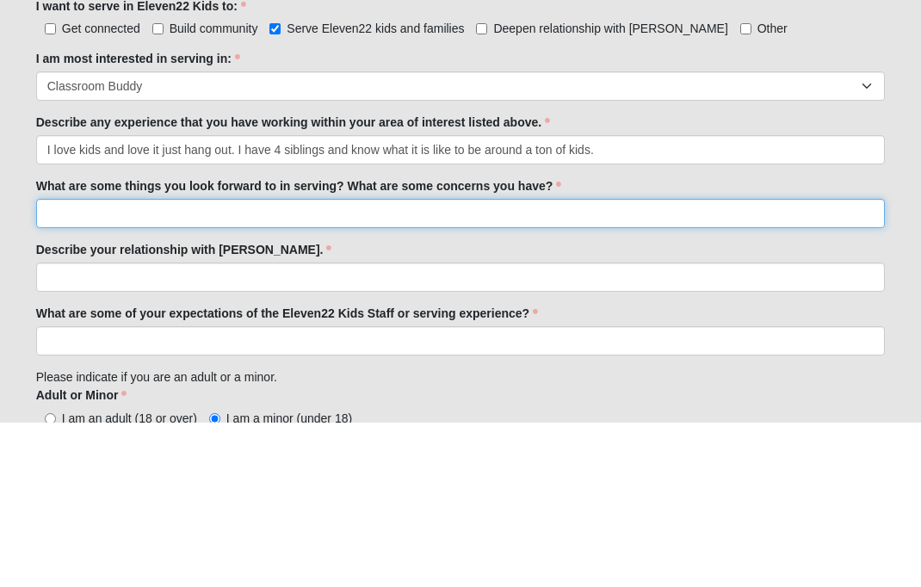
click at [66, 363] on input "What are some things you look forward to in serving? What are some concerns you…" at bounding box center [461, 377] width 850 height 29
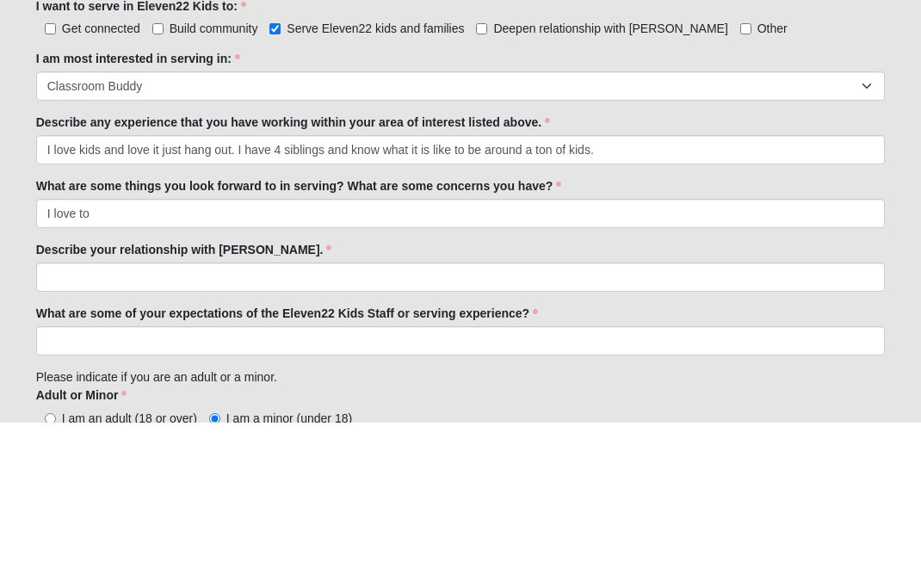
scroll to position [929, 0]
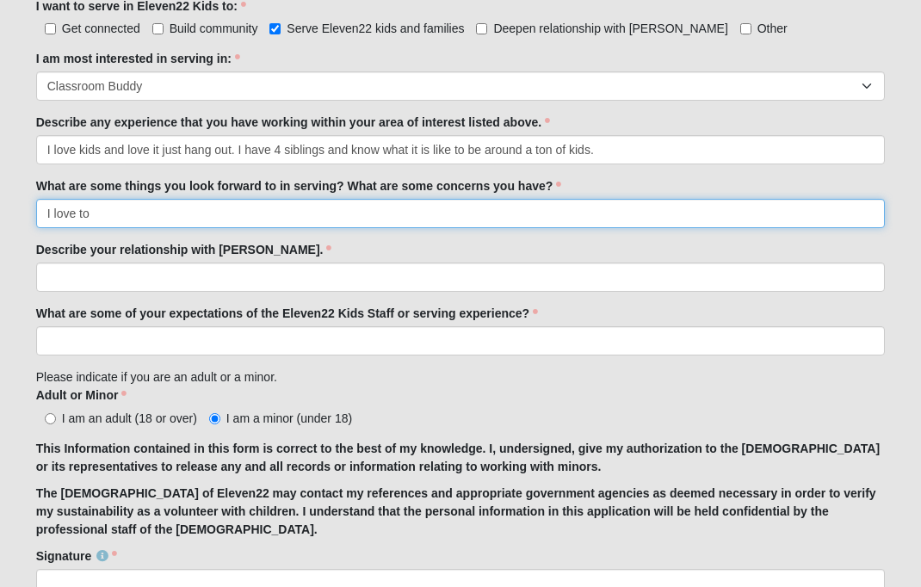
click at [264, 212] on input "I love to" at bounding box center [461, 213] width 850 height 29
click at [86, 207] on input "I l" at bounding box center [461, 213] width 850 height 29
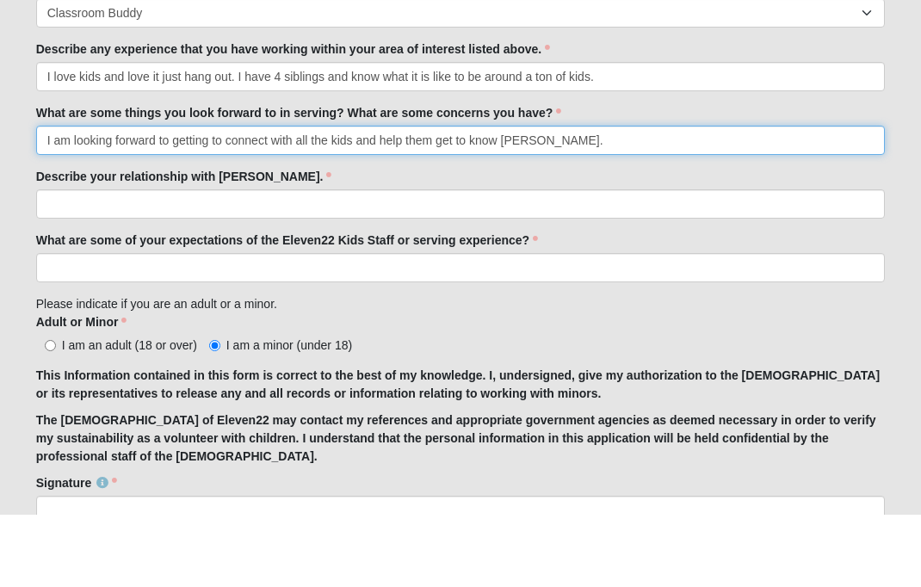
type input "I am looking forward to getting to connect with all the kids and help them get …"
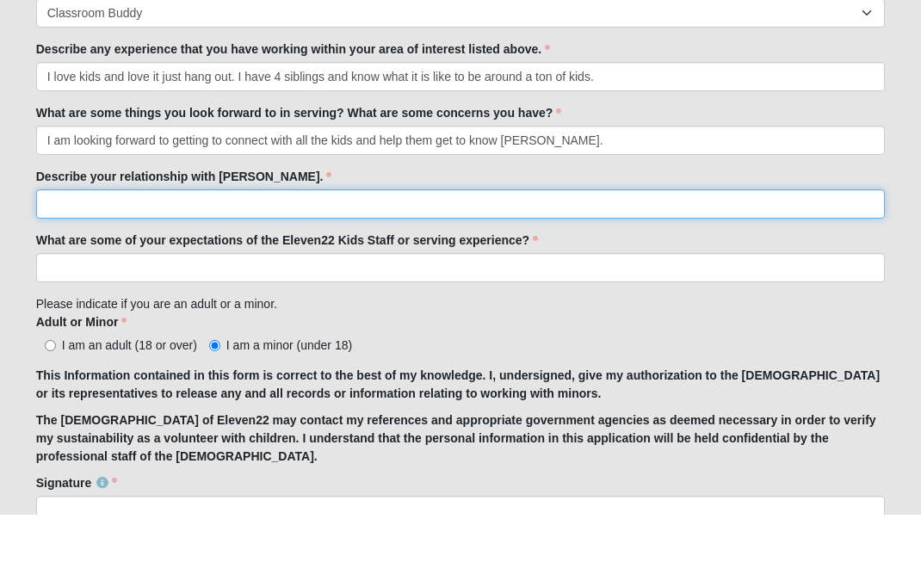
click at [67, 263] on input "Describe your relationship with [PERSON_NAME]." at bounding box center [461, 277] width 850 height 29
type input "I"
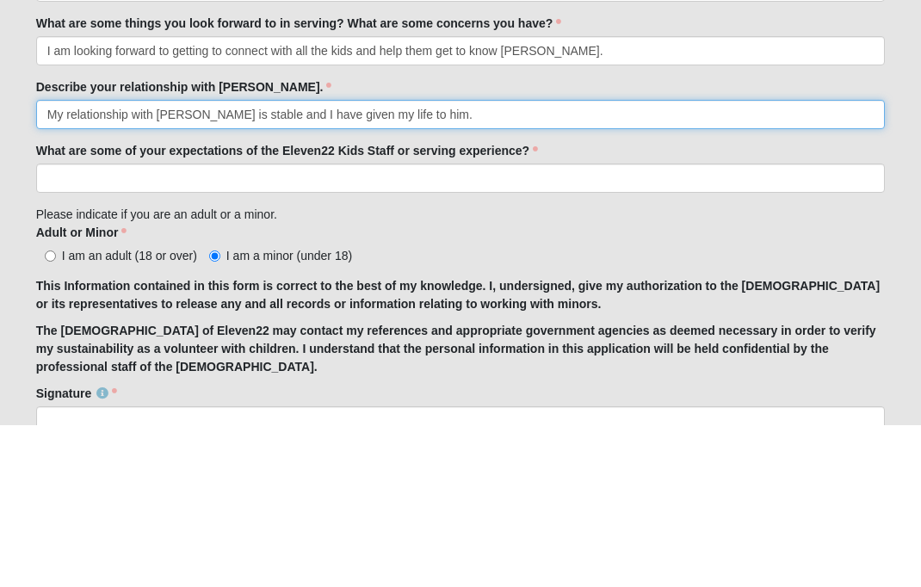
type input "My relationship with [PERSON_NAME] is stable and I have given my life to him."
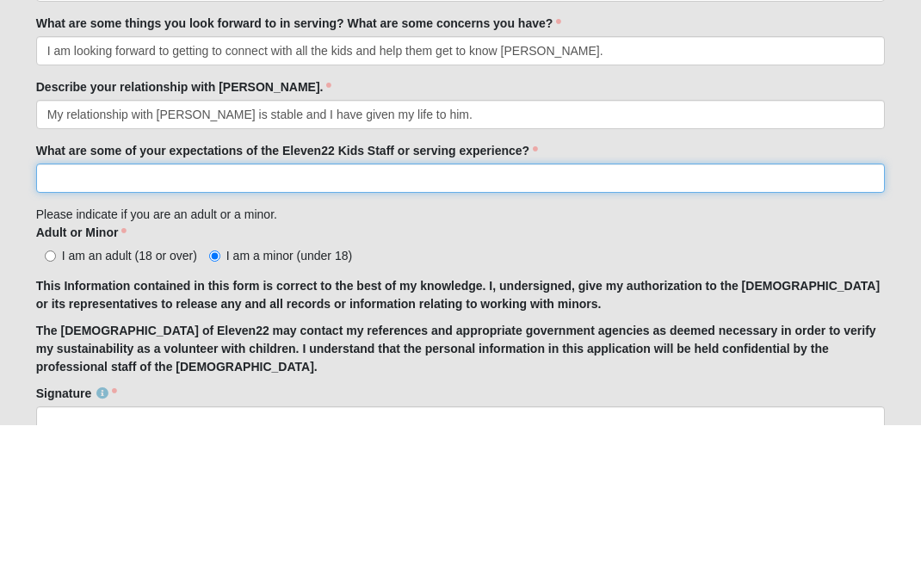
click at [590, 326] on input "What are some of your expectations of the Eleven22 Kids Staff or serving experi…" at bounding box center [461, 340] width 850 height 29
click at [159, 326] on input "Some of my expections ae" at bounding box center [461, 340] width 850 height 29
click at [138, 326] on input "Some of my expections ae" at bounding box center [461, 340] width 850 height 29
click at [127, 326] on input "Some of my expections ae" at bounding box center [461, 340] width 850 height 29
click at [192, 326] on input "Some of my exceptions ae" at bounding box center [461, 340] width 850 height 29
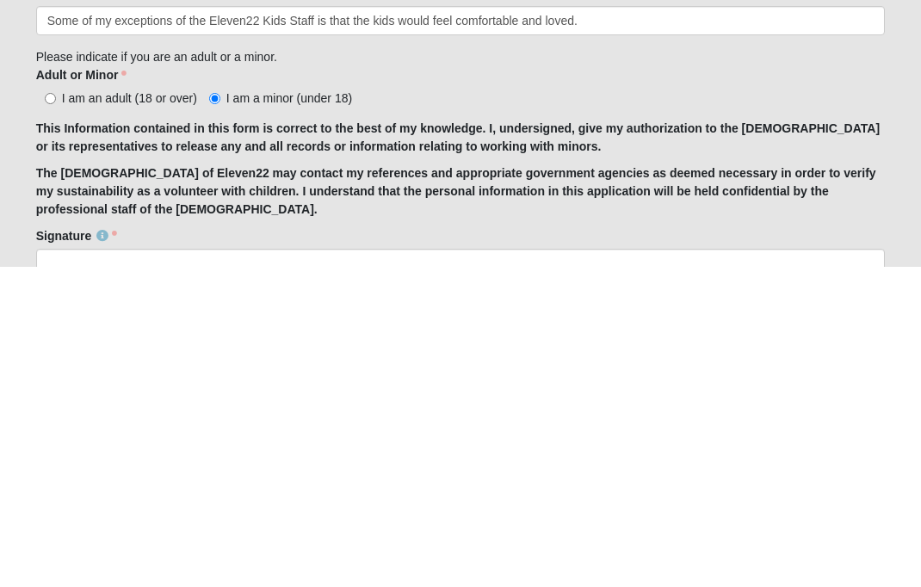
scroll to position [1249, 0]
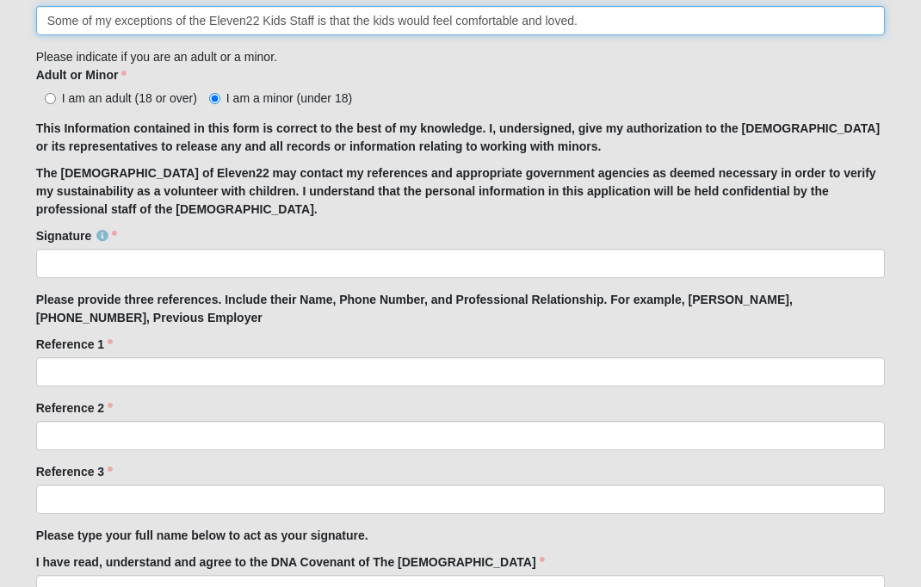
type input "Some of my exceptions of the Eleven22 Kids Staff is that the kids would feel co…"
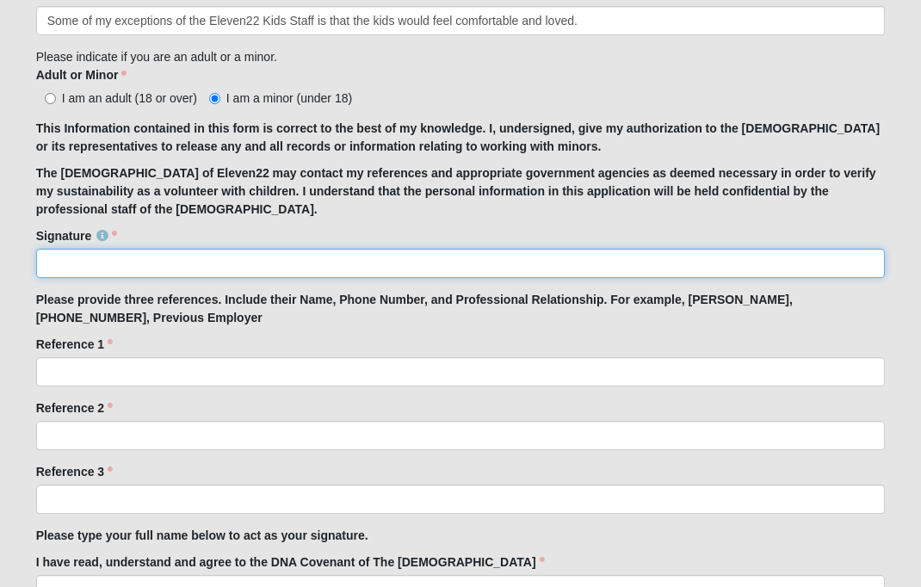
click at [169, 252] on input "Signature" at bounding box center [461, 263] width 850 height 29
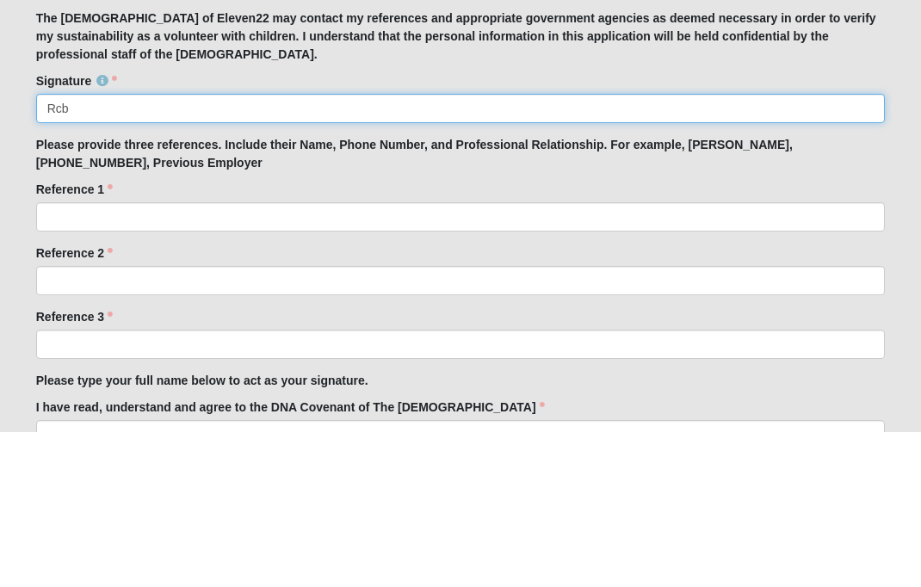
type input "Rcb"
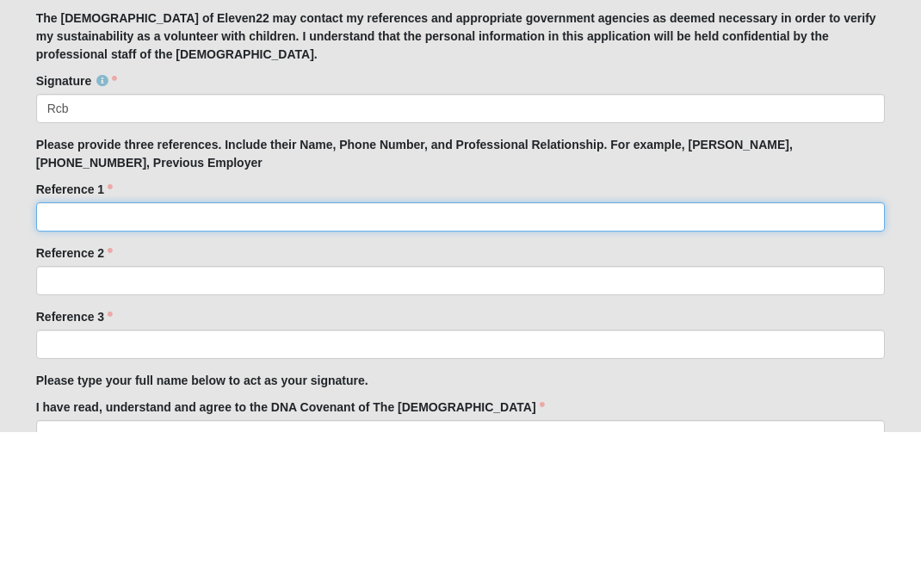
click at [325, 357] on input "Reference 1" at bounding box center [461, 371] width 850 height 29
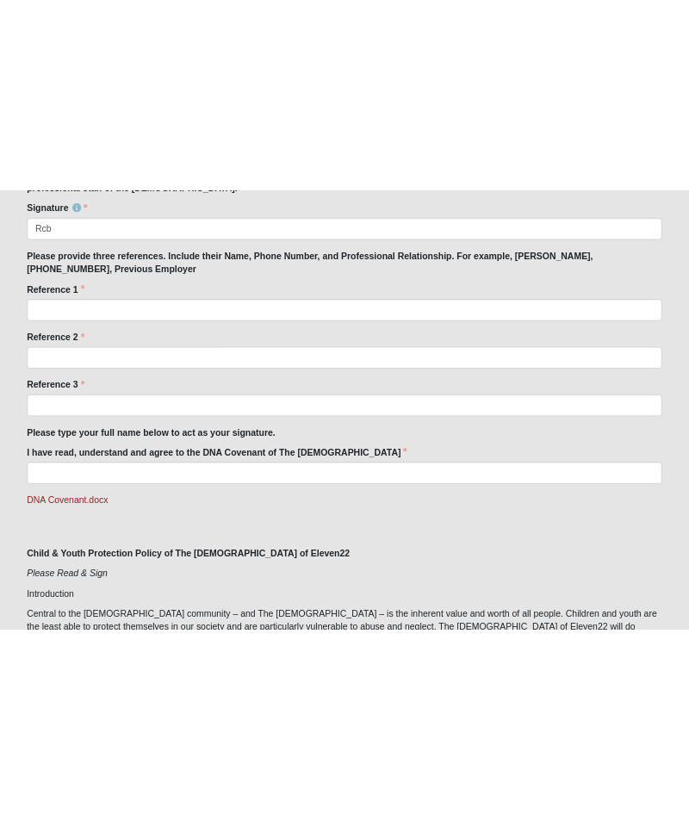
scroll to position [1465, 0]
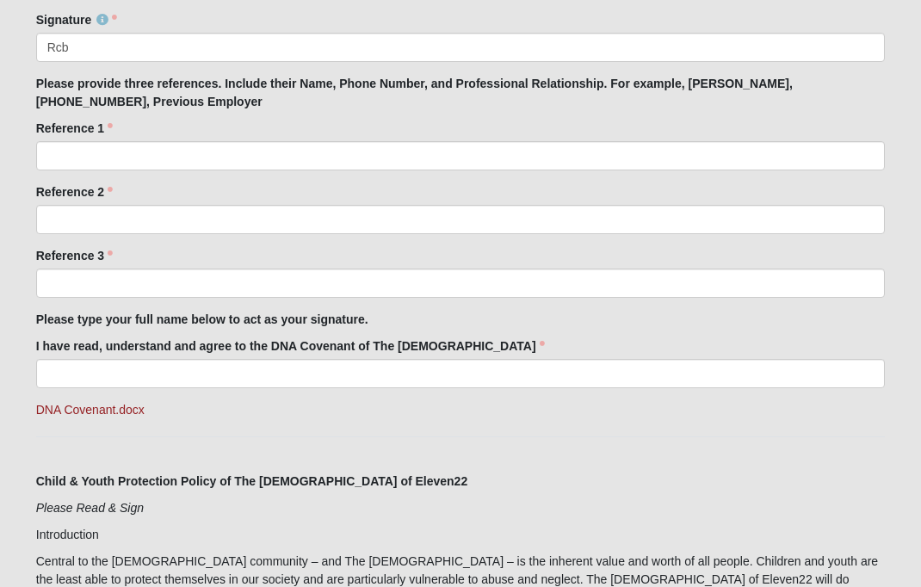
click at [756, 15] on div "Signature Rcb Signature is required." at bounding box center [461, 36] width 850 height 51
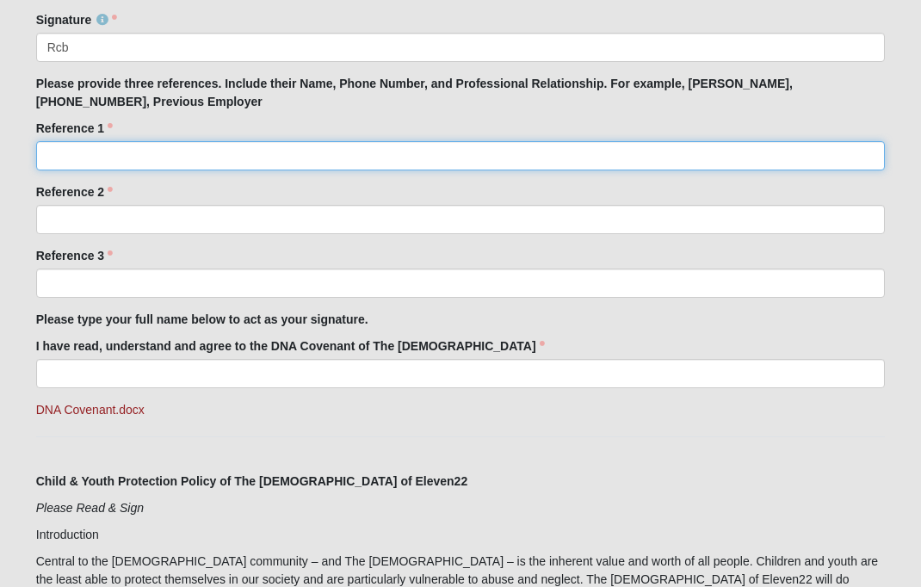
click at [232, 149] on input "Reference 1" at bounding box center [461, 155] width 850 height 29
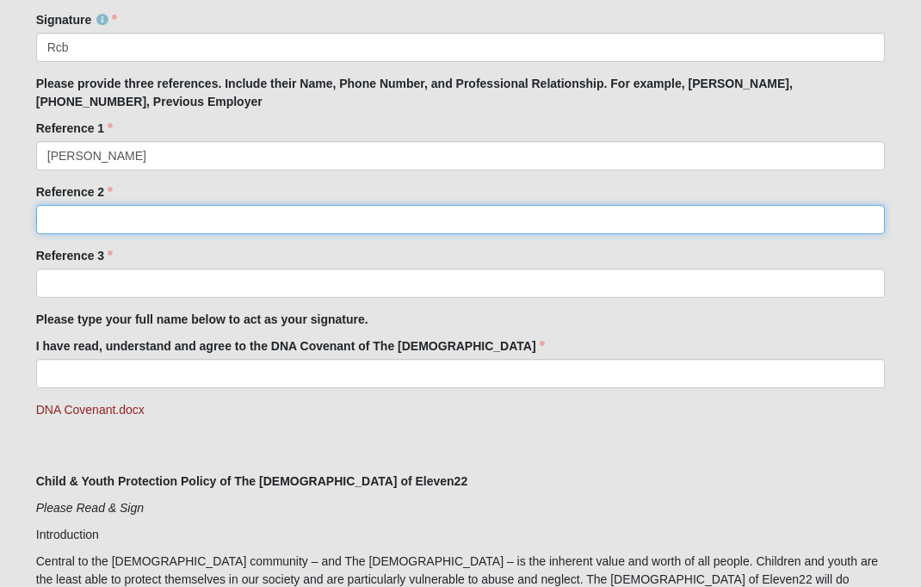
click at [63, 215] on input "Reference 2" at bounding box center [461, 219] width 850 height 29
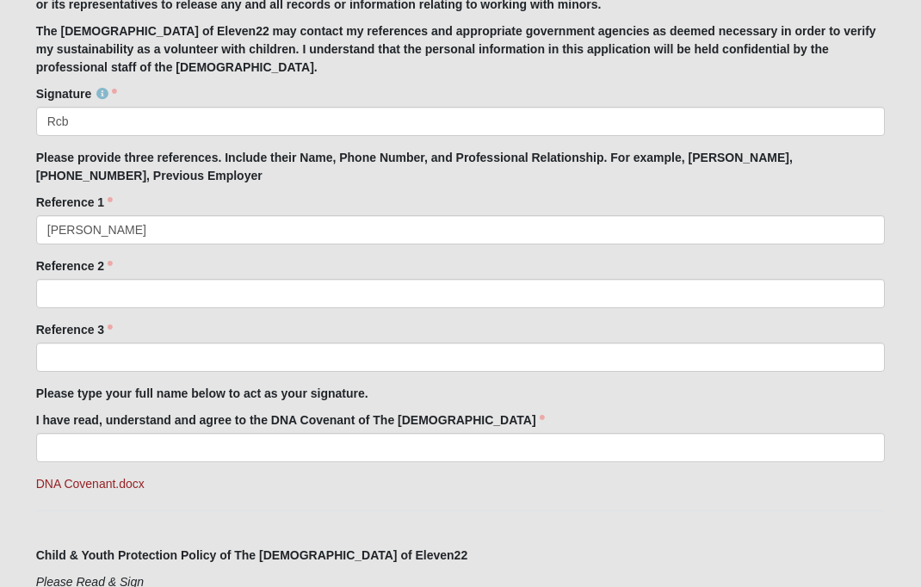
scroll to position [1392, 0]
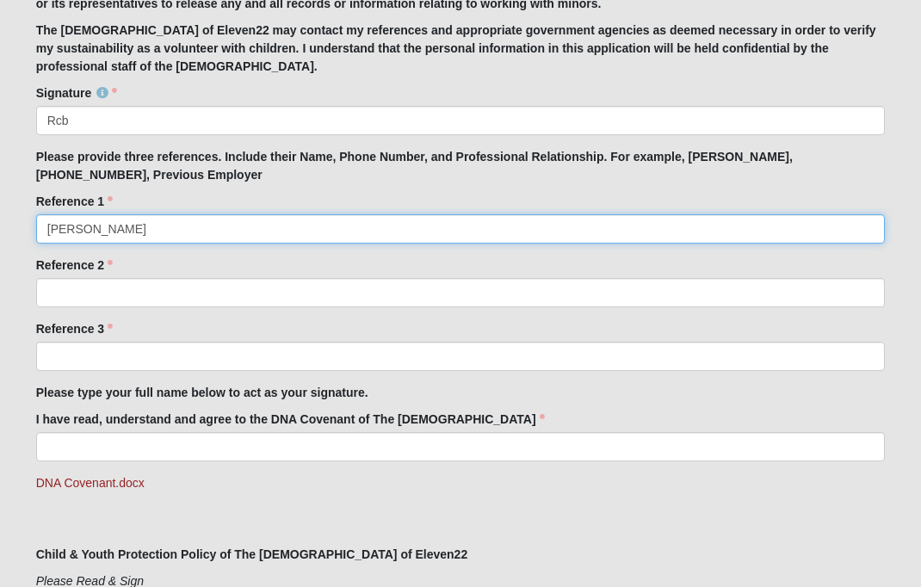
click at [159, 220] on input "[PERSON_NAME]" at bounding box center [461, 228] width 850 height 29
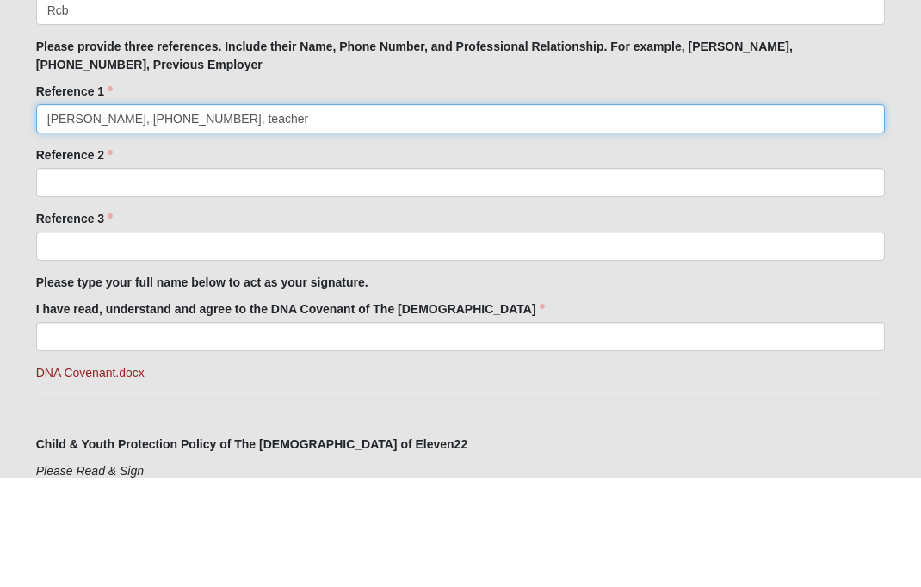
type input "[PERSON_NAME], [PHONE_NUMBER], teacher"
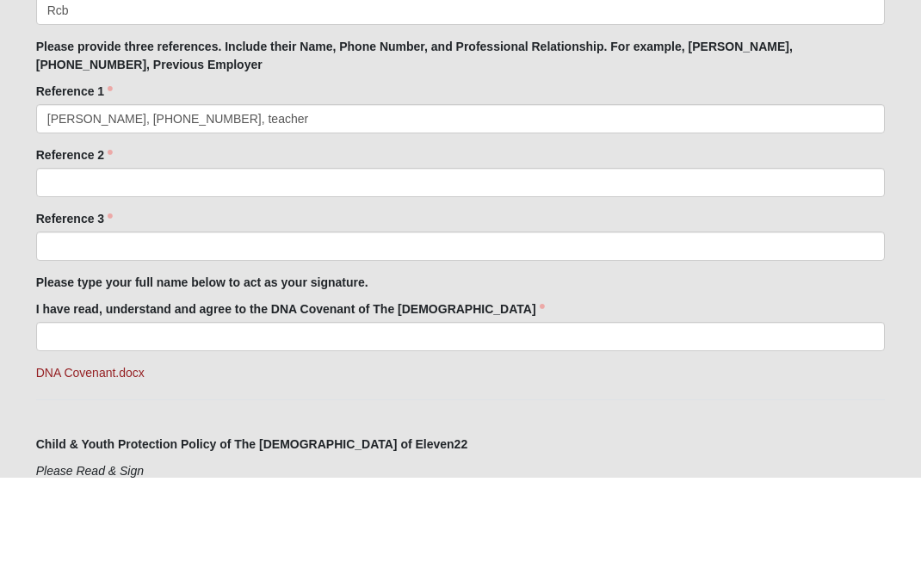
click at [59, 257] on label "Reference 2" at bounding box center [74, 265] width 77 height 17
click at [59, 278] on input "Reference 2" at bounding box center [461, 292] width 850 height 29
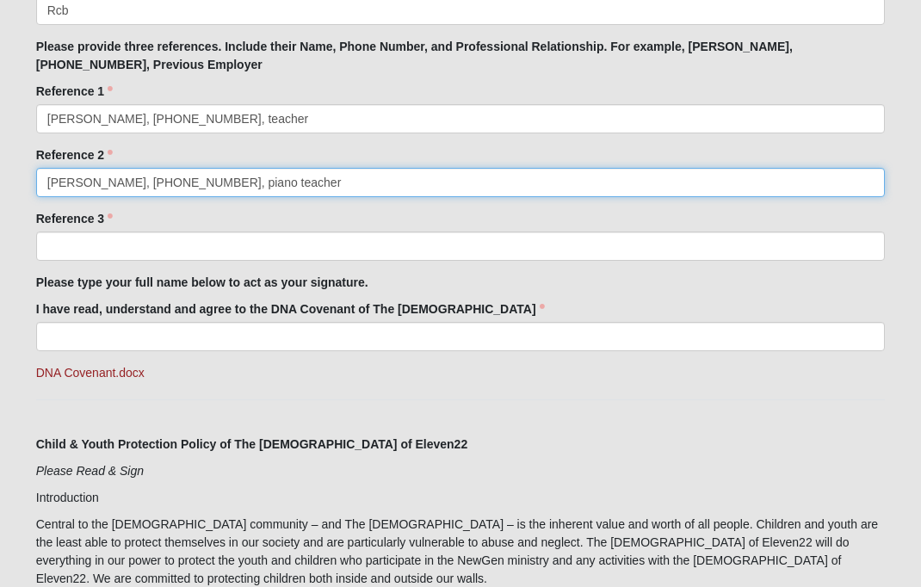
type input "[PERSON_NAME], [PHONE_NUMBER], piano teacher"
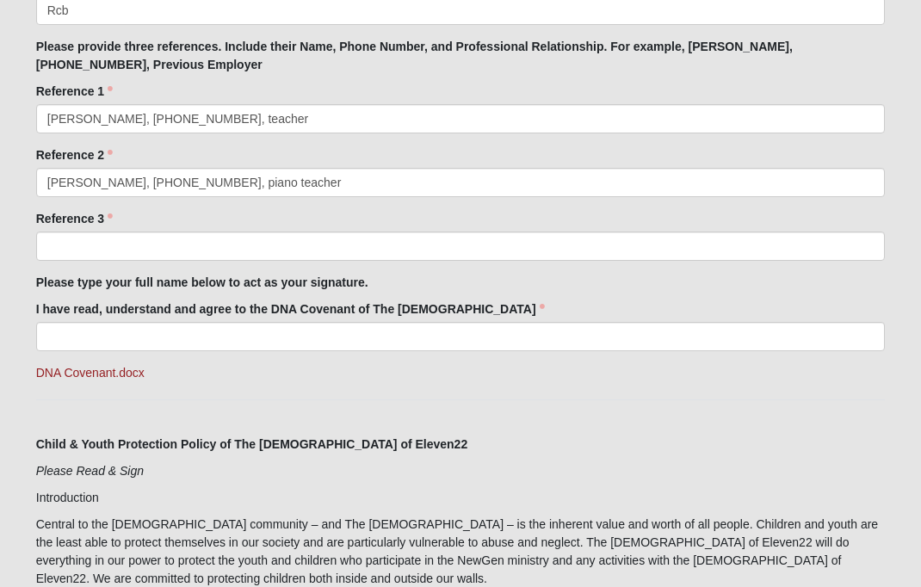
click at [84, 219] on label "Reference 3" at bounding box center [74, 218] width 77 height 17
click at [84, 232] on input "Reference 3" at bounding box center [461, 246] width 850 height 29
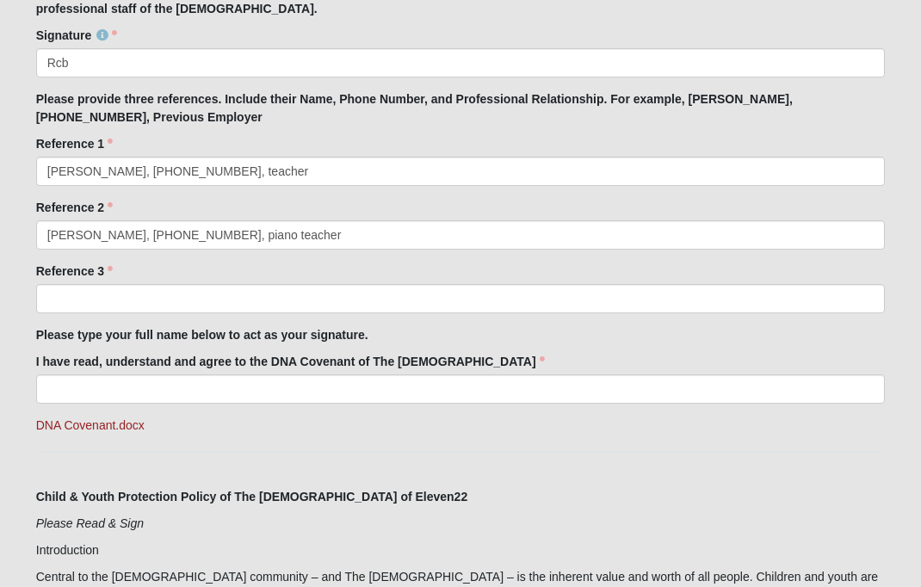
scroll to position [1392, 0]
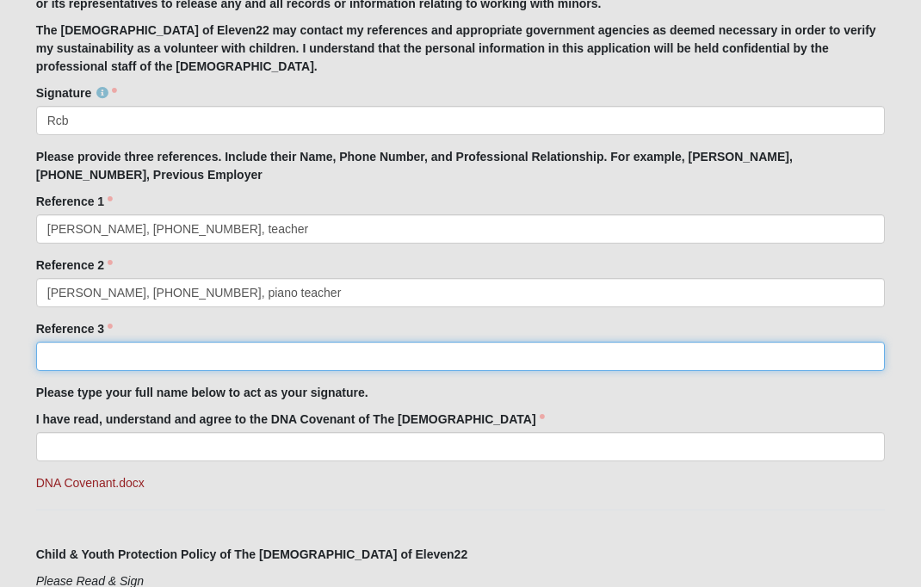
click at [197, 359] on input "Reference 3" at bounding box center [461, 356] width 850 height 29
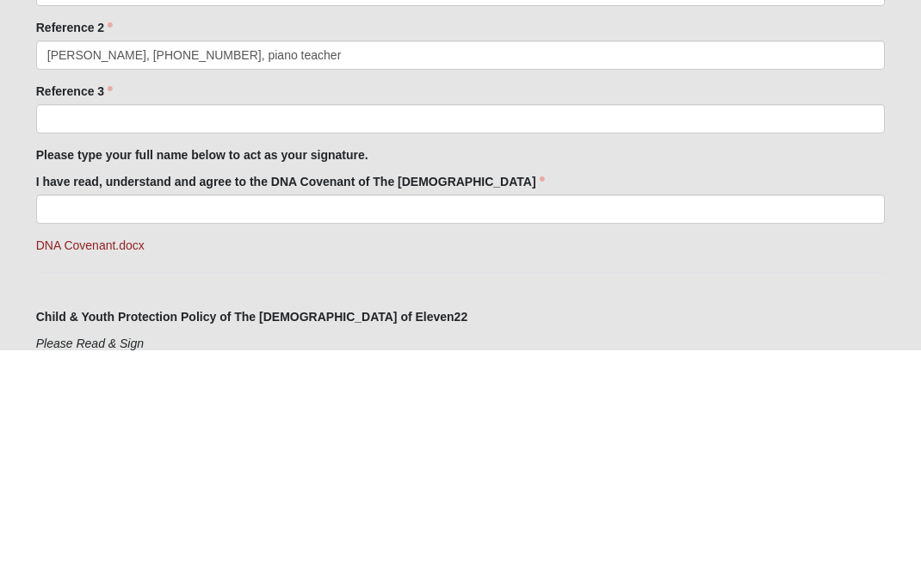
scroll to position [1630, 0]
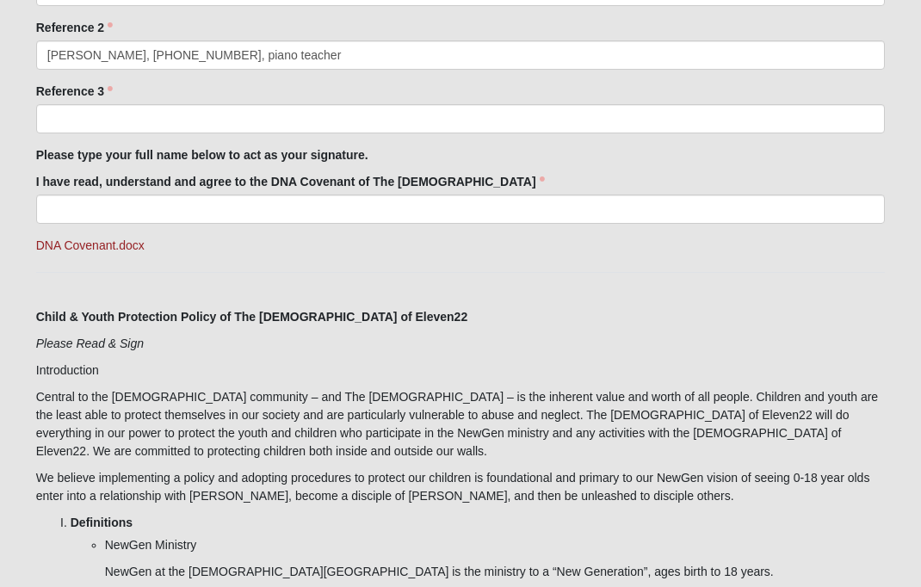
click at [403, 97] on div "Reference 3 Reference 3 is required." at bounding box center [461, 108] width 850 height 51
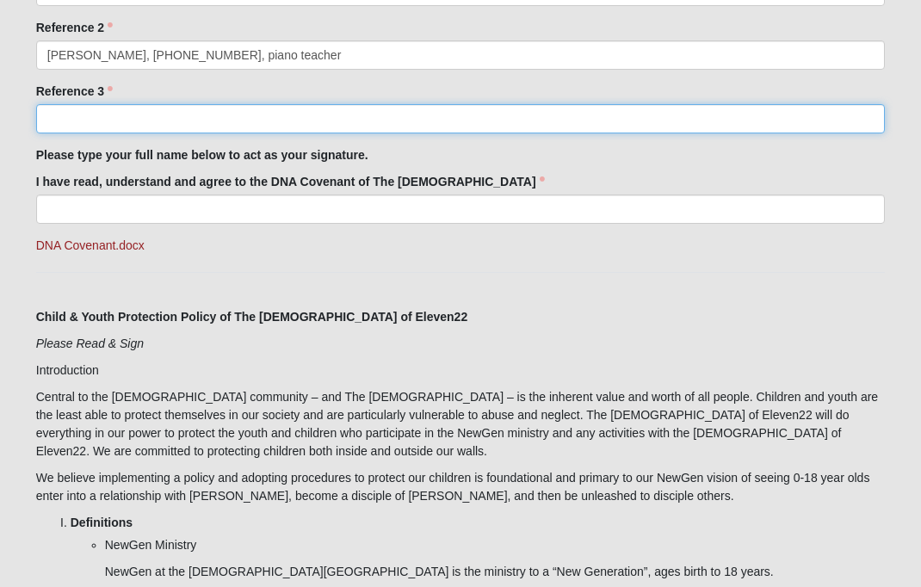
click at [479, 118] on input "Reference 3" at bounding box center [461, 118] width 850 height 29
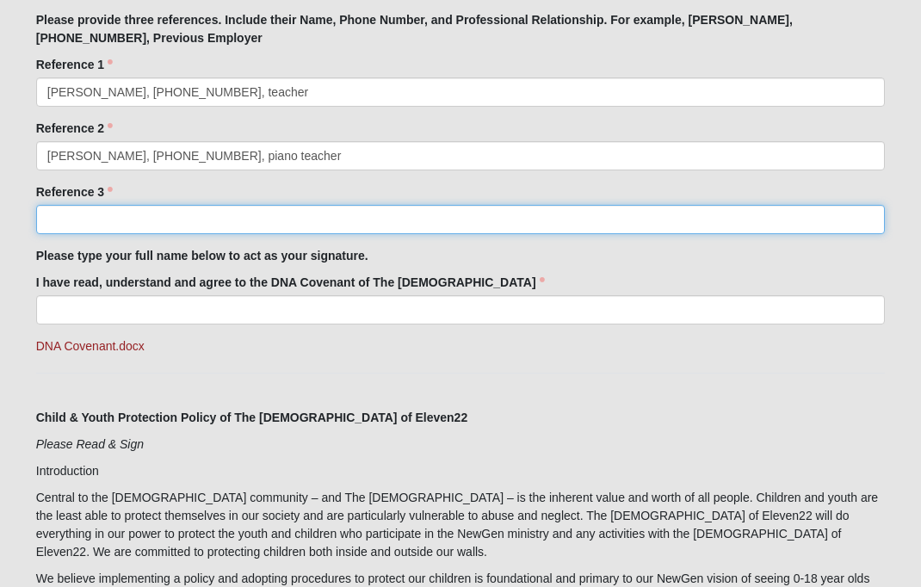
click at [275, 232] on input "Reference 3" at bounding box center [461, 219] width 850 height 29
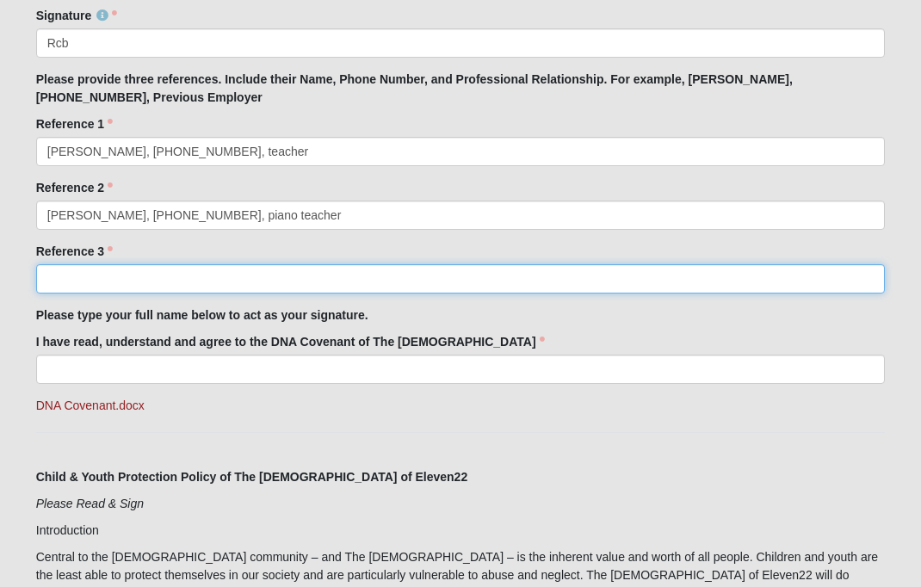
scroll to position [1464, 0]
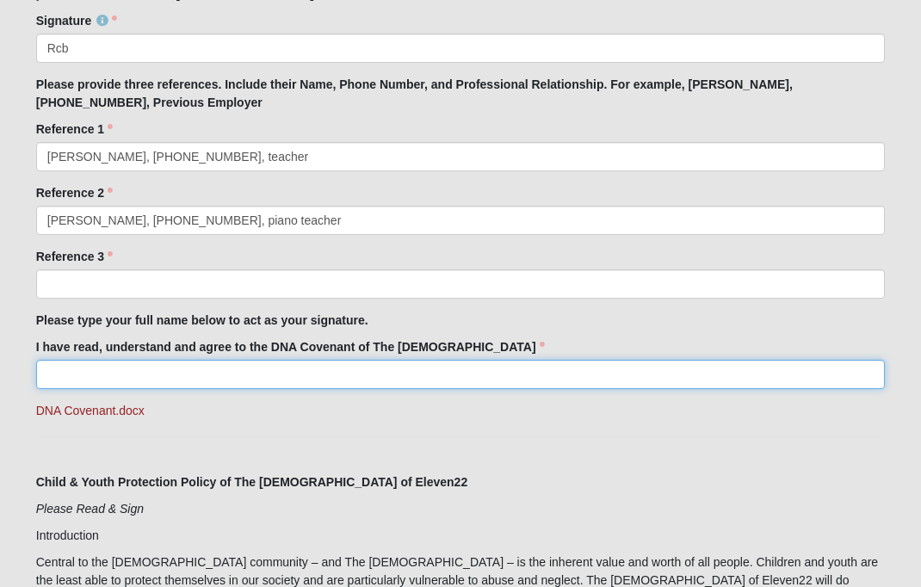
click at [258, 362] on input "I have read, understand and agree to the DNA Covenant of The [DEMOGRAPHIC_DATA]" at bounding box center [461, 374] width 850 height 29
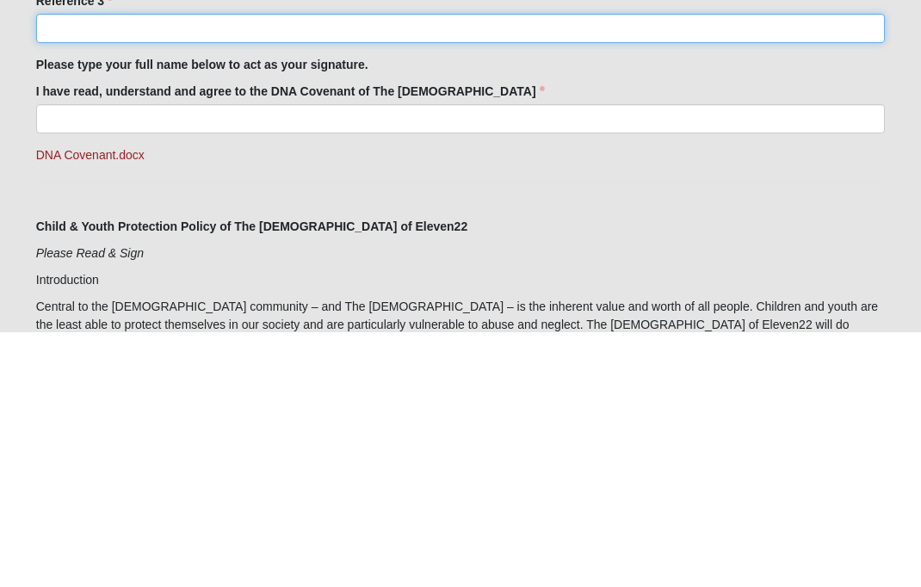
click at [208, 269] on input "Reference 3" at bounding box center [461, 283] width 850 height 29
type input "A"
type input "[PERSON_NAME], [PHONE_NUMBER]"
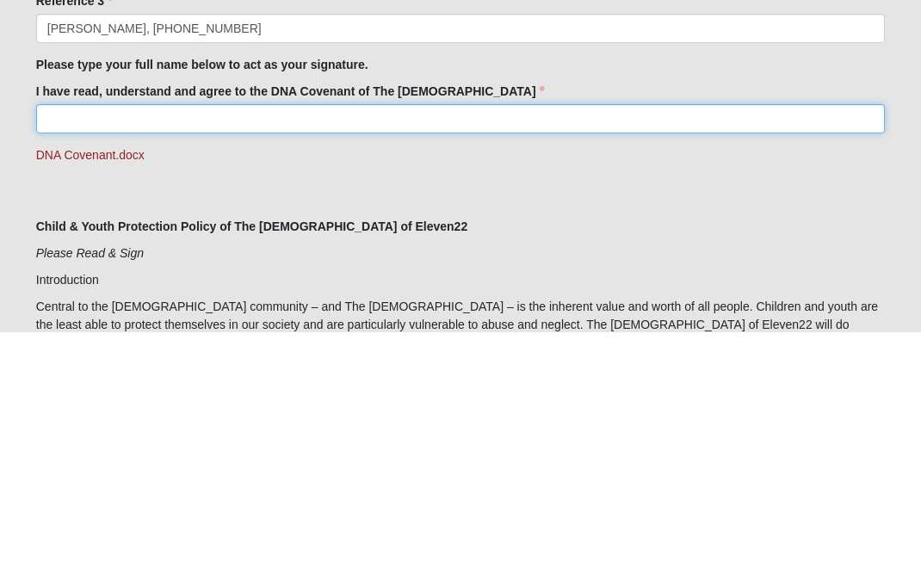
click at [293, 360] on input "I have read, understand and agree to the DNA Covenant of The [DEMOGRAPHIC_DATA]" at bounding box center [461, 374] width 850 height 29
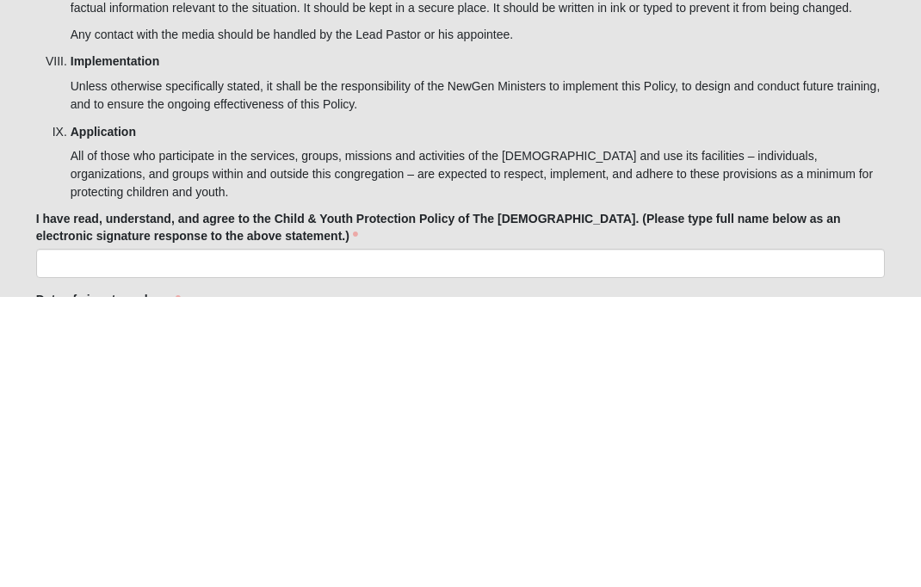
scroll to position [5542, 0]
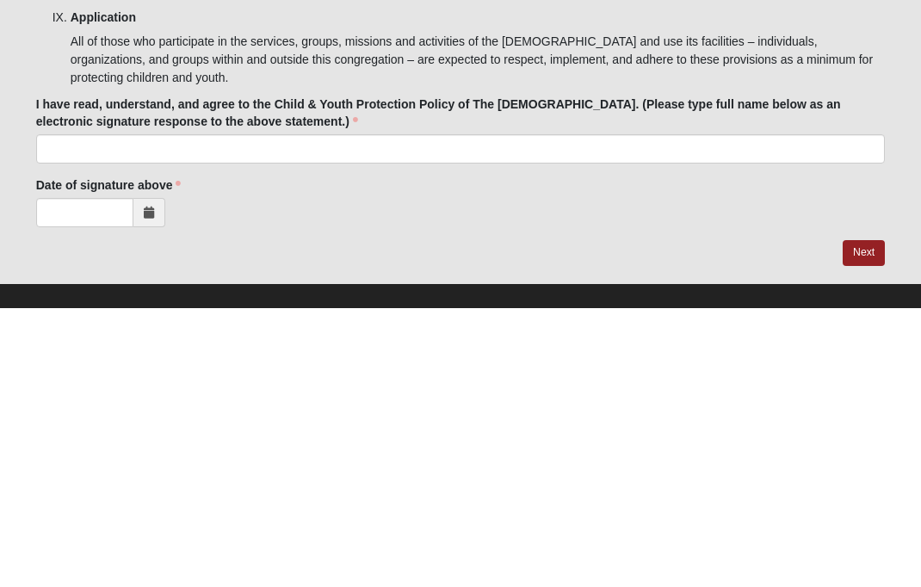
type input "[PERSON_NAME]"
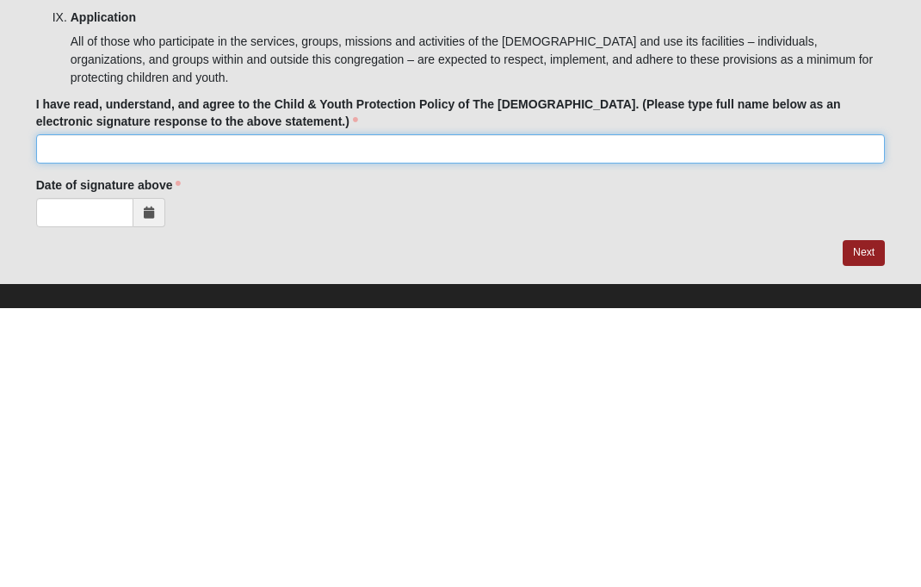
click at [264, 414] on input "I have read, understand, and agree to the Child & Youth Protection Policy of Th…" at bounding box center [461, 428] width 850 height 29
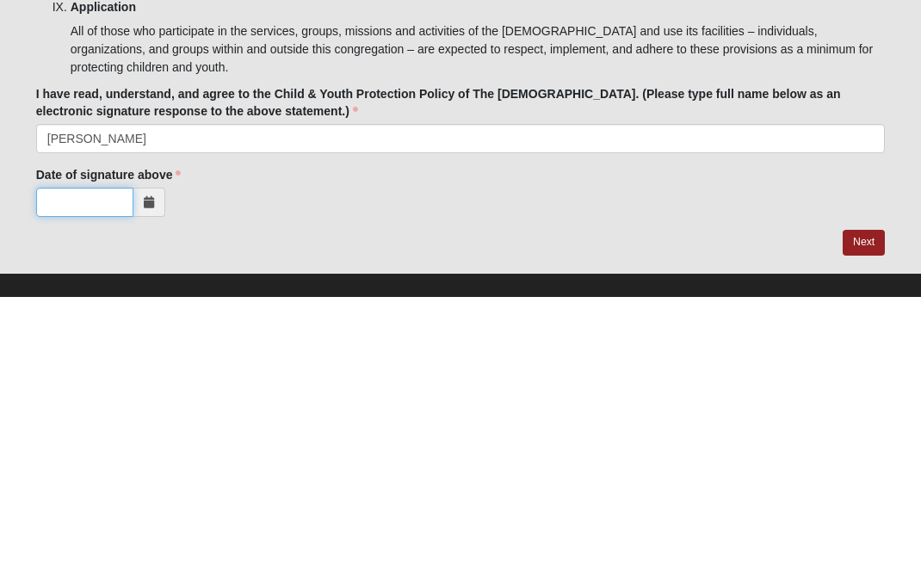
click at [107, 478] on input "Date of signature above" at bounding box center [84, 492] width 97 height 29
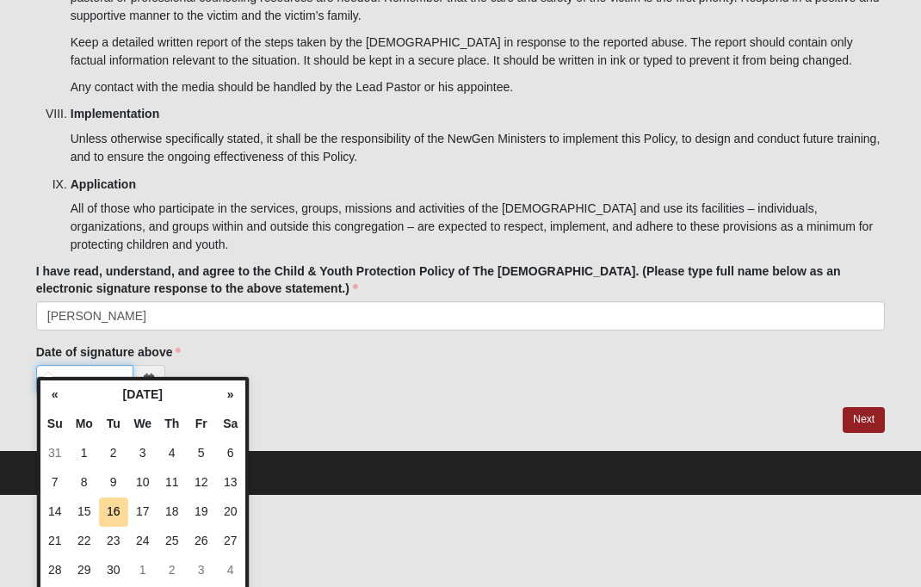
scroll to position [5481, 0]
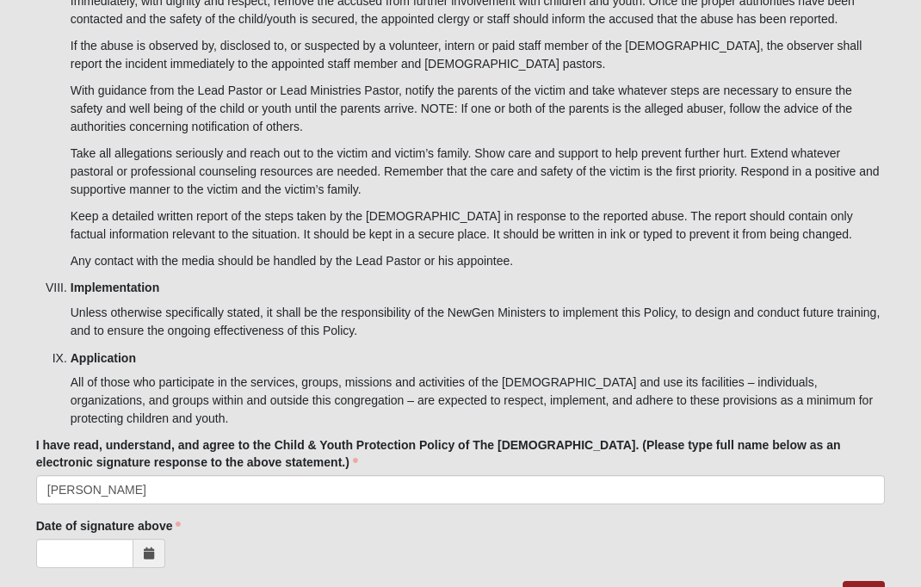
click at [323, 450] on label "I have read, understand, and agree to the Child & Youth Protection Policy of Th…" at bounding box center [461, 453] width 850 height 34
click at [323, 475] on input "[PERSON_NAME]" at bounding box center [461, 489] width 850 height 29
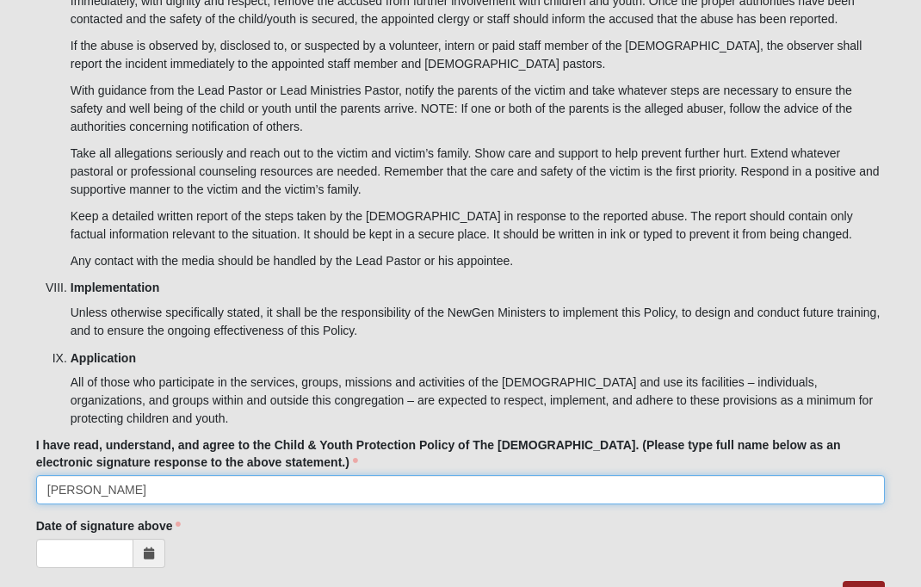
scroll to position [5512, 0]
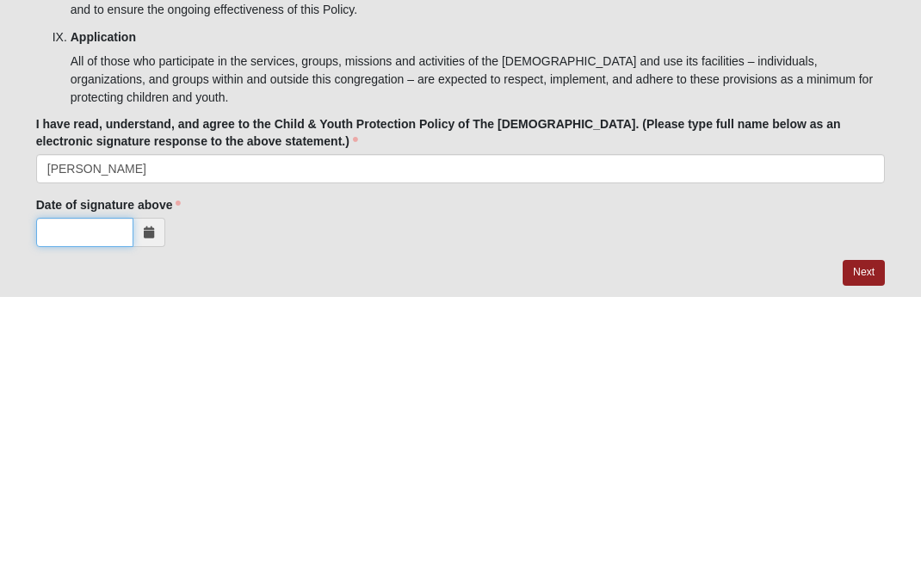
click at [70, 508] on input "Date of signature above" at bounding box center [84, 522] width 97 height 29
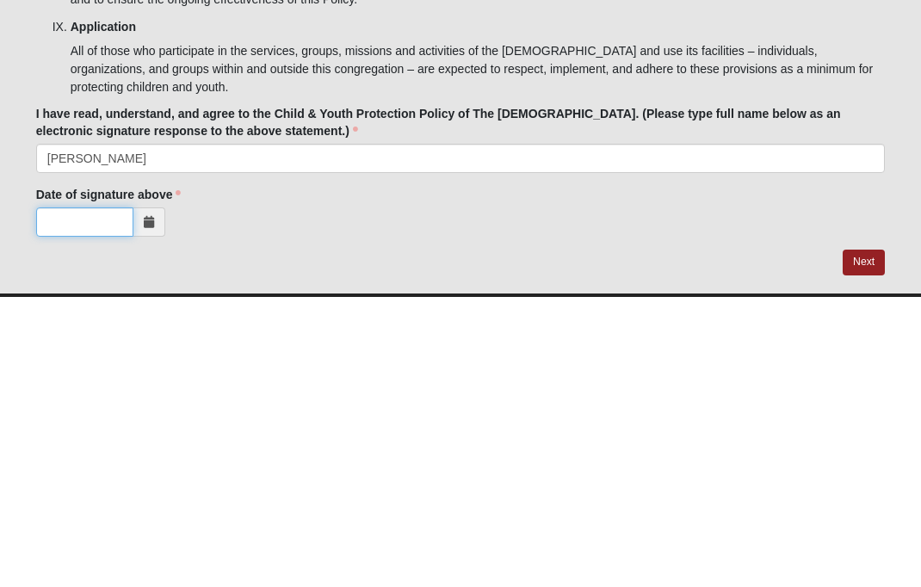
scroll to position [5542, 0]
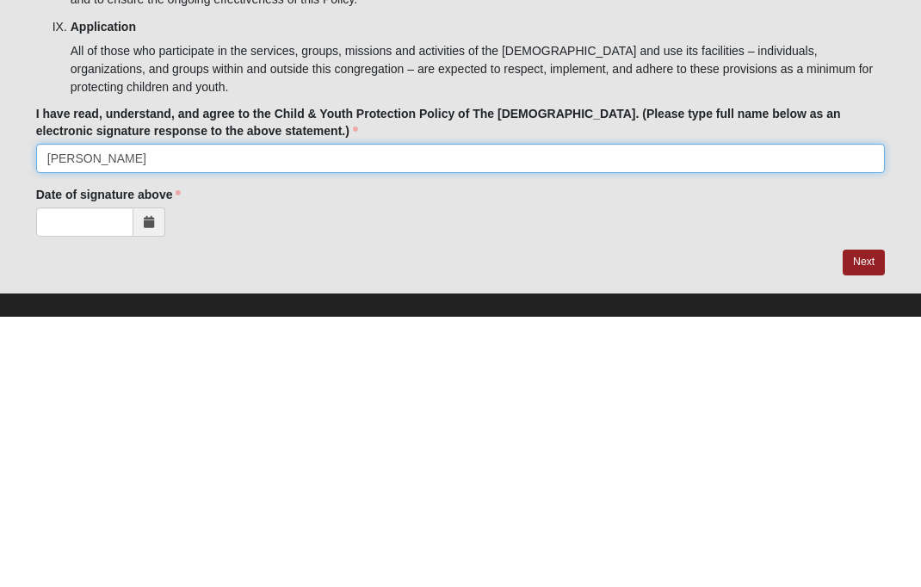
click at [157, 414] on input "[PERSON_NAME]" at bounding box center [461, 428] width 850 height 29
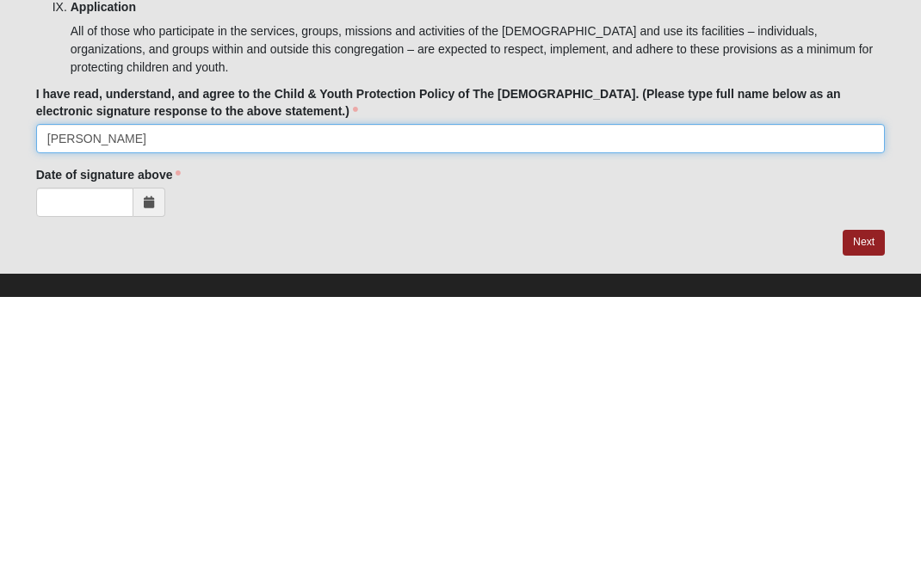
type input "[PERSON_NAME]"
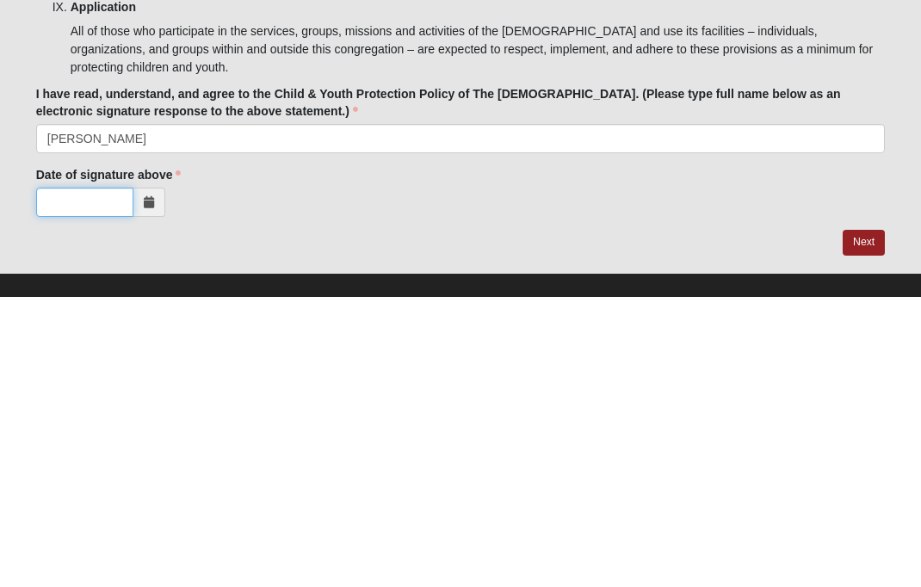
click at [78, 478] on input "Date of signature above" at bounding box center [84, 492] width 97 height 29
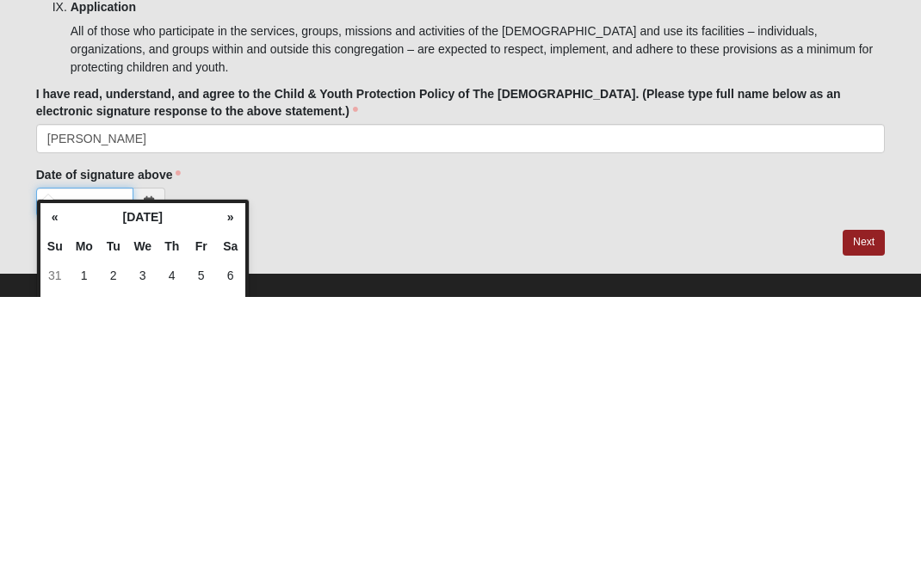
type input "9"
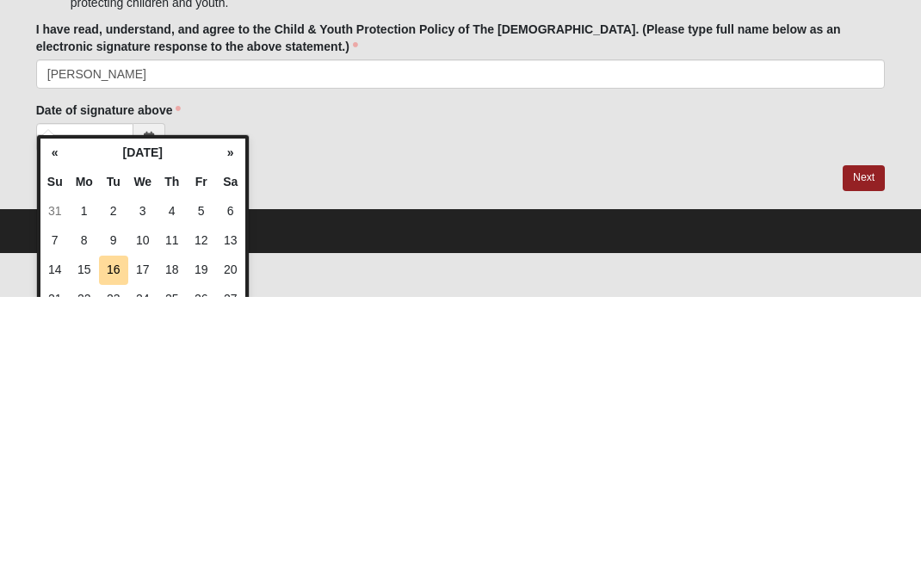
click at [127, 546] on td "16" at bounding box center [113, 560] width 29 height 29
type input "[DATE]"
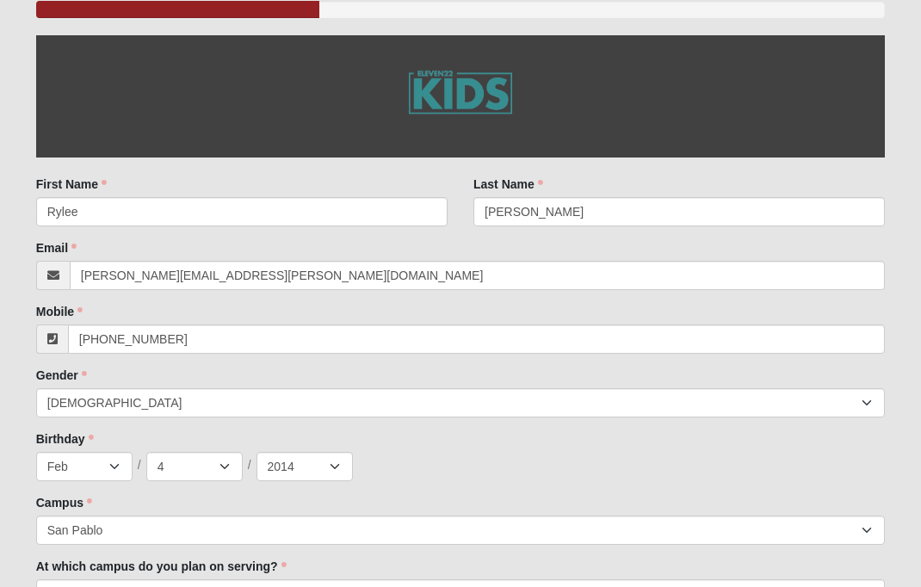
scroll to position [353, 0]
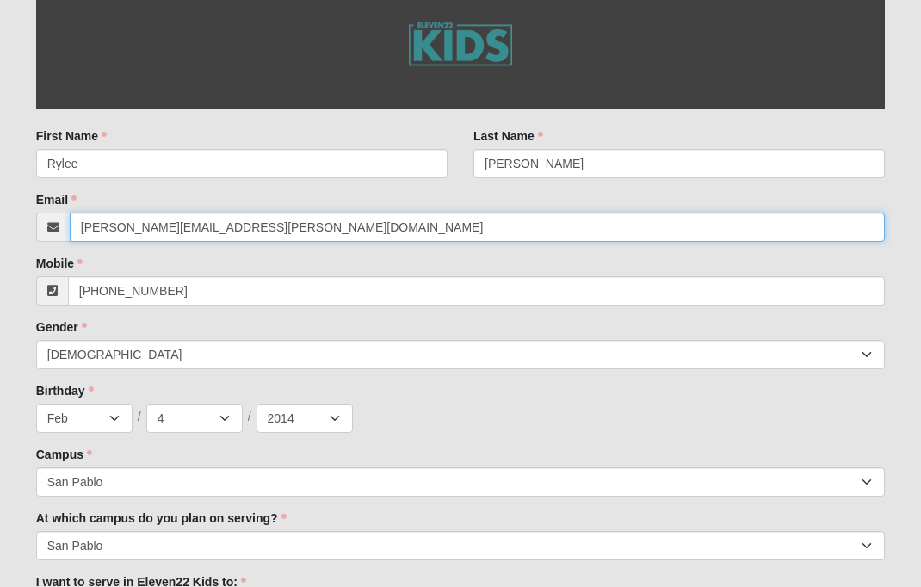
click at [276, 217] on input "[PERSON_NAME][EMAIL_ADDRESS][PERSON_NAME][DOMAIN_NAME]" at bounding box center [478, 227] width 816 height 29
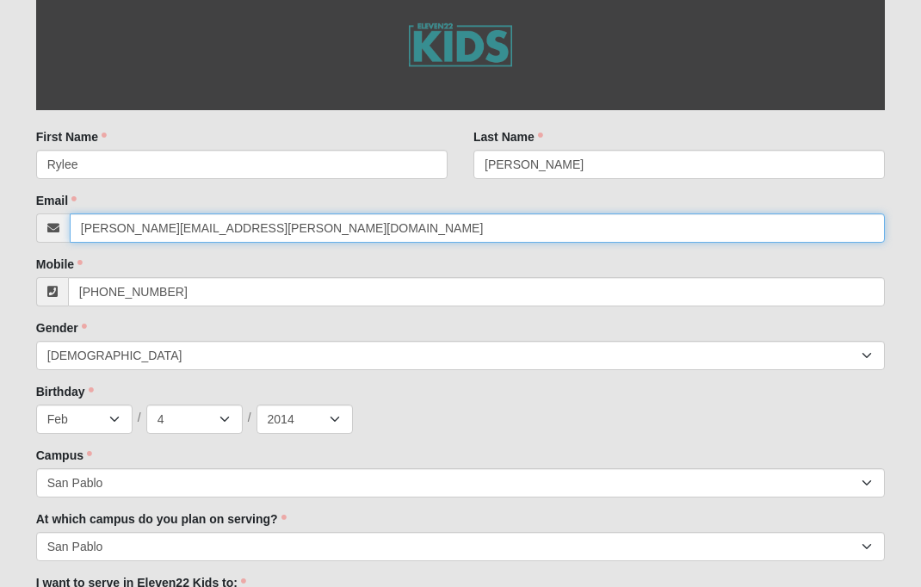
click at [351, 229] on input "[PERSON_NAME][EMAIL_ADDRESS][PERSON_NAME][DOMAIN_NAME]" at bounding box center [478, 227] width 816 height 29
type input "bra"
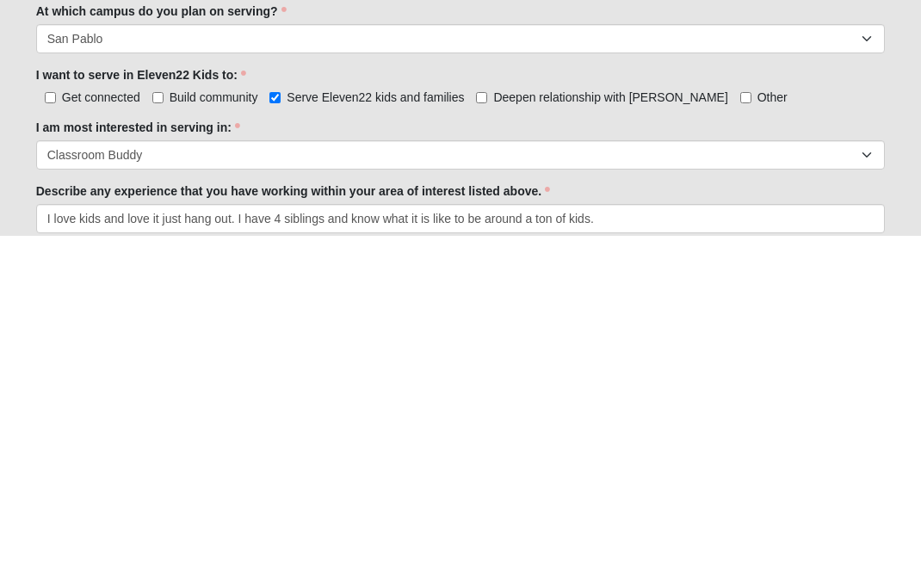
scroll to position [523, 0]
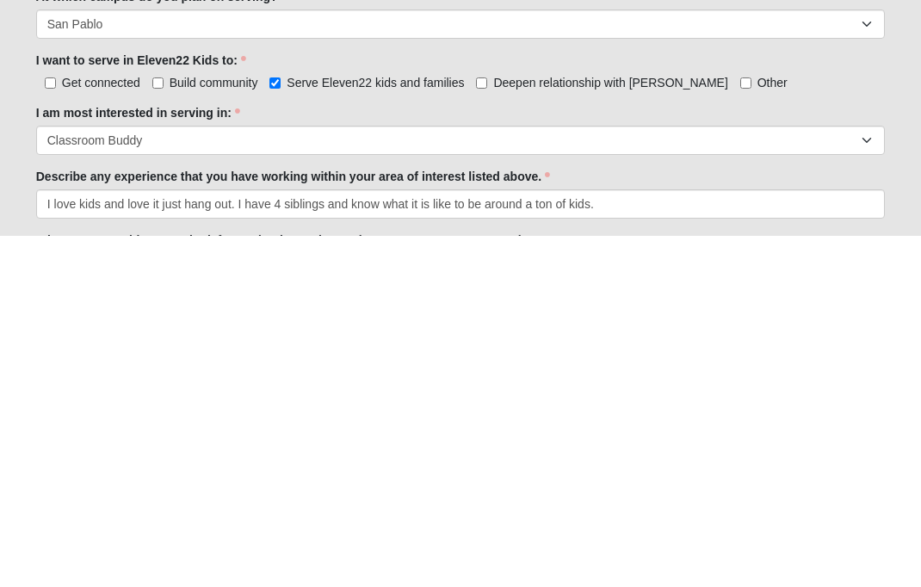
type input "[EMAIL_ADDRESS][DOMAIN_NAME]"
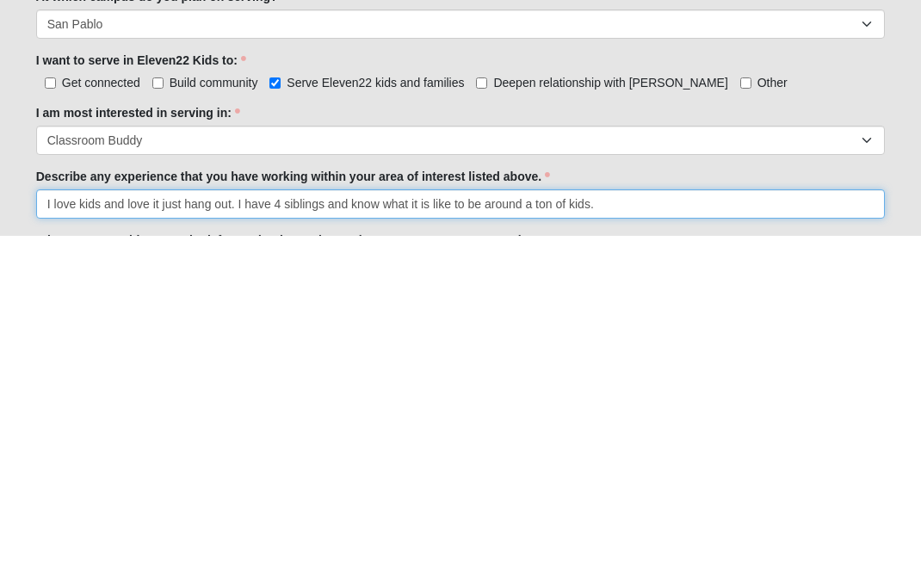
click at [154, 541] on input "I love kids and love it just hang out. I have 4 siblings and know what it is li…" at bounding box center [461, 555] width 850 height 29
click input "submit" at bounding box center [0, 0] width 0 height 0
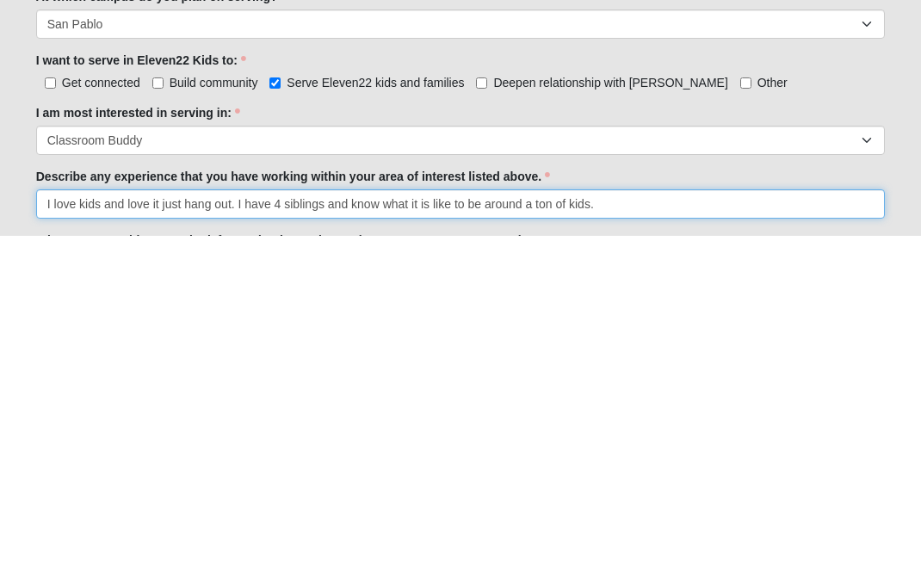
click input "submit" at bounding box center [0, 0] width 0 height 0
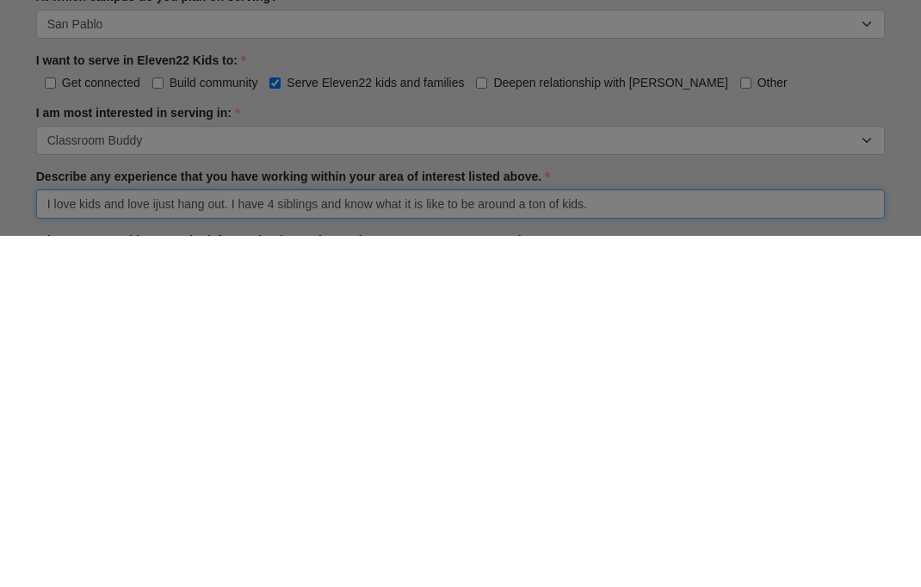
type input "I love kids and love just hang out. I have 4 siblings and know what it is like …"
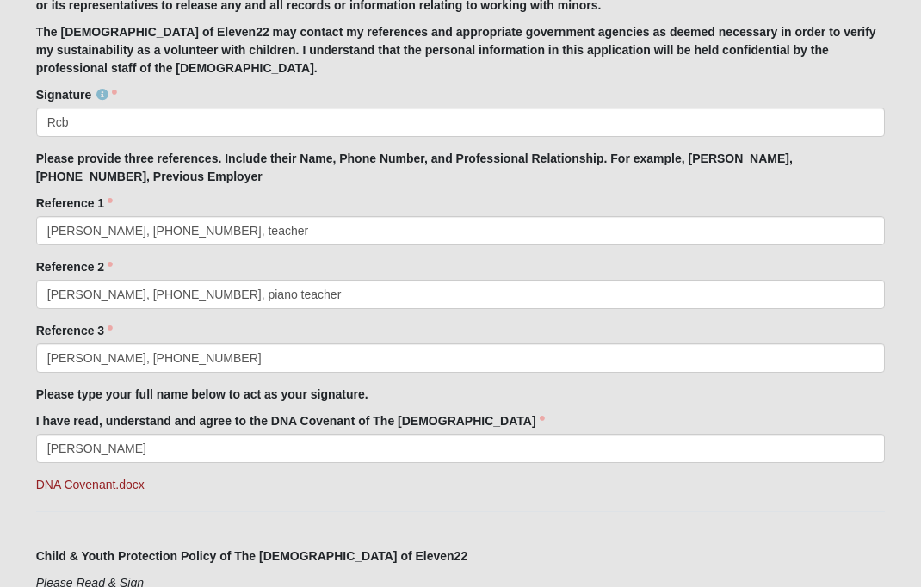
scroll to position [1419, 0]
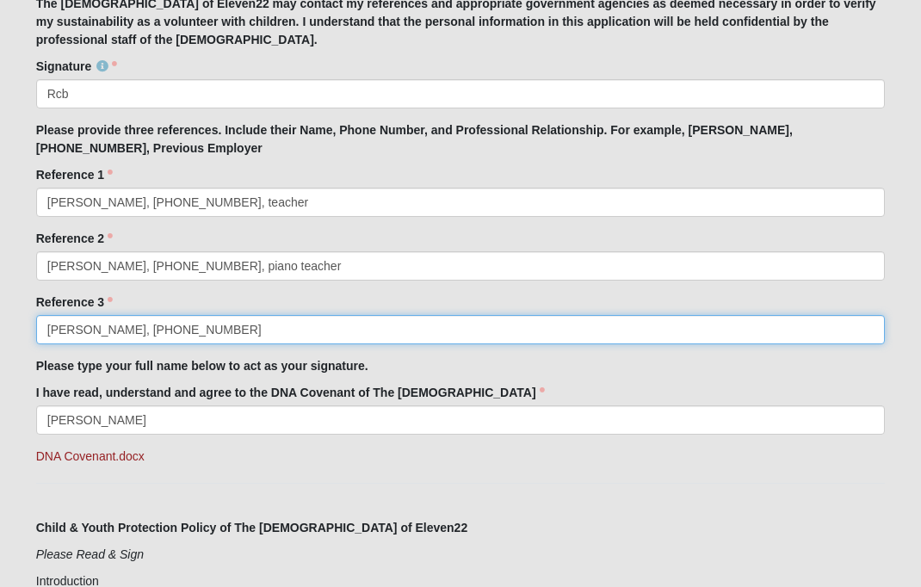
click at [263, 330] on input "[PERSON_NAME], [PHONE_NUMBER]" at bounding box center [461, 329] width 850 height 29
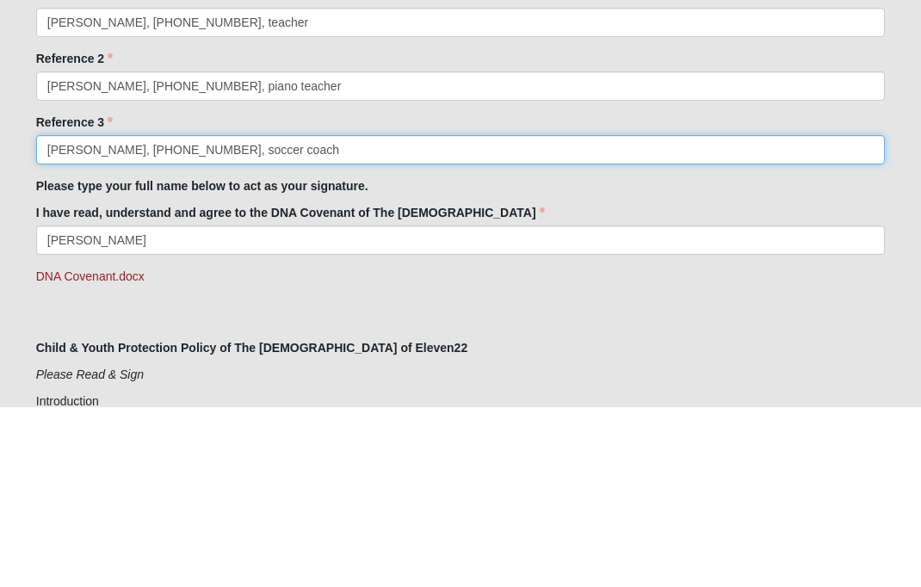
type input "[PERSON_NAME], [PHONE_NUMBER], soccer coach"
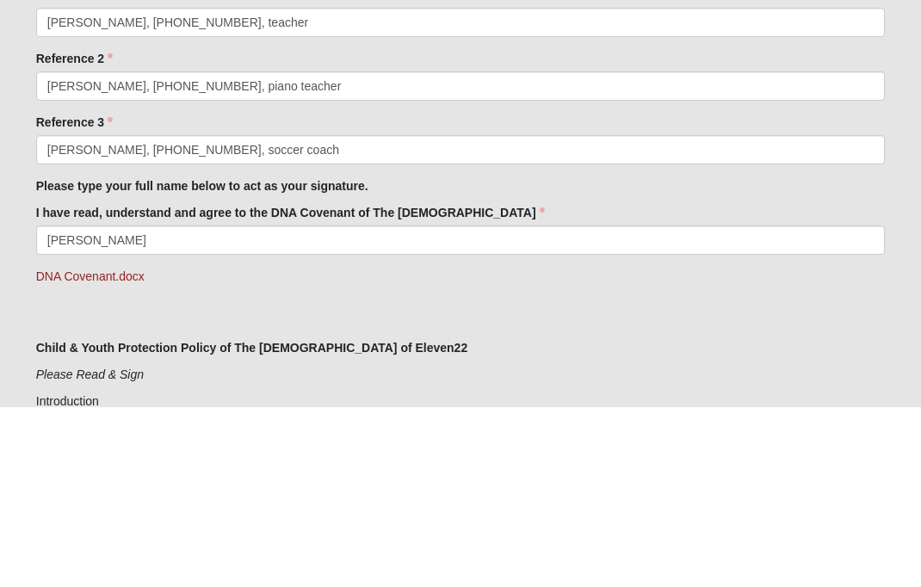
click at [513, 358] on p "Please type your full name below to act as your signature." at bounding box center [461, 367] width 850 height 18
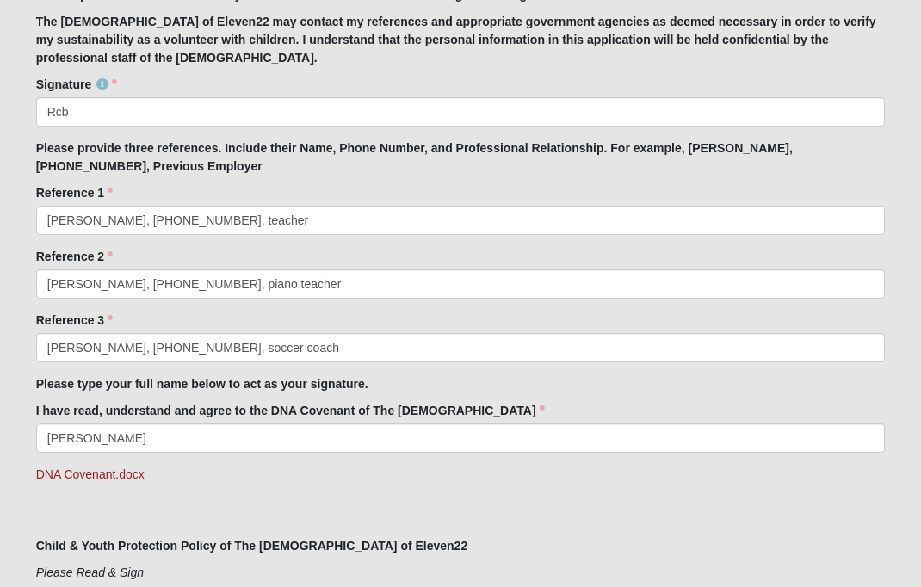
scroll to position [1333, 0]
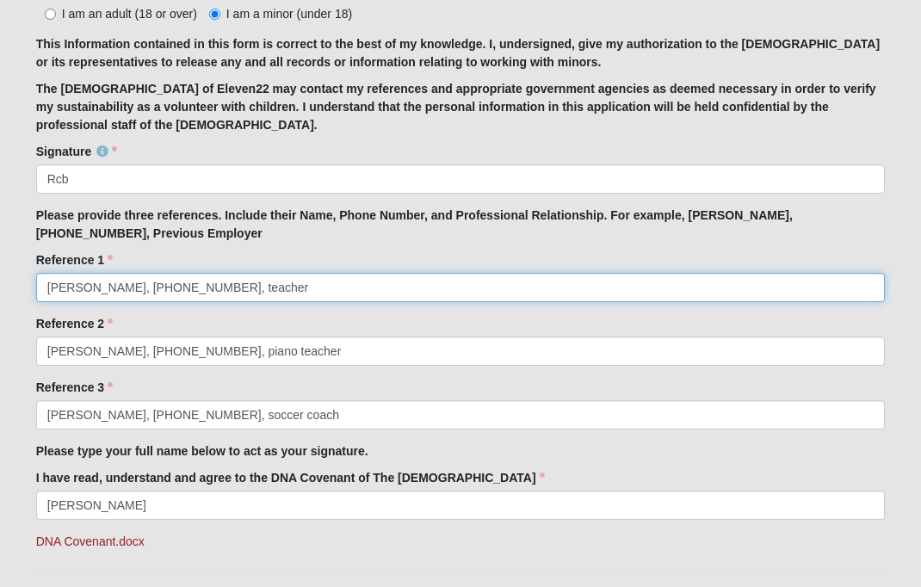
click at [389, 289] on input "[PERSON_NAME], [PHONE_NUMBER], teacher" at bounding box center [461, 287] width 850 height 29
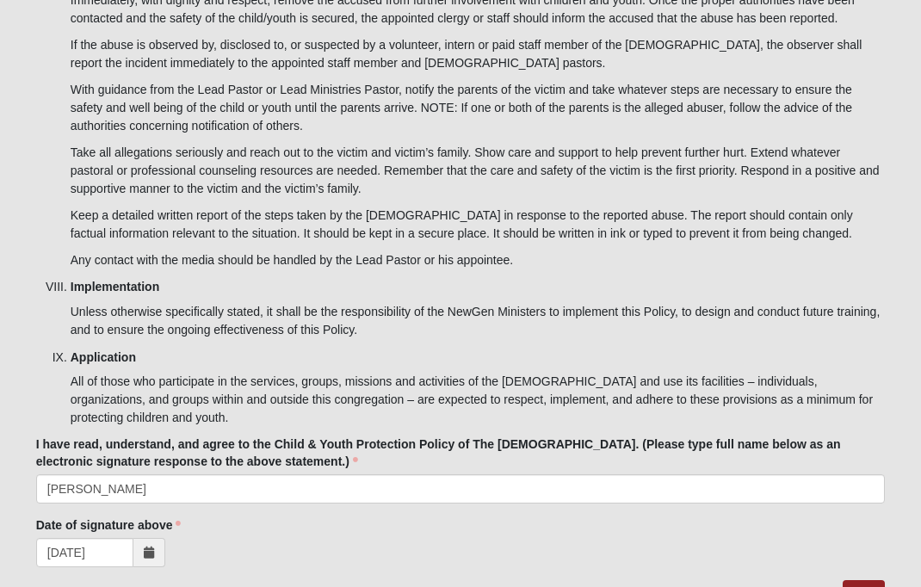
scroll to position [5481, 0]
type input "[PERSON_NAME], [PHONE_NUMBER], teacher"
click at [871, 581] on link "Next" at bounding box center [864, 593] width 42 height 25
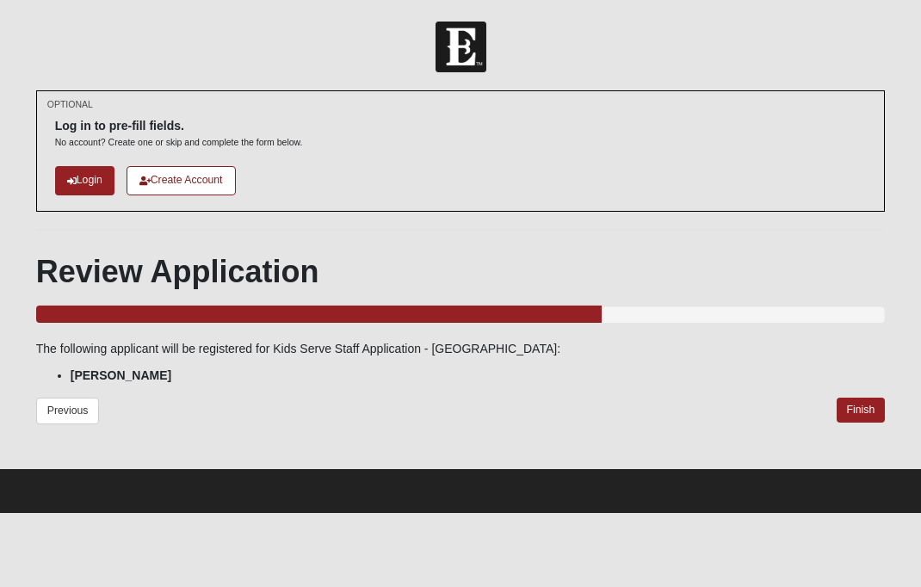
click at [853, 411] on link "Finish" at bounding box center [861, 410] width 49 height 25
